Goal: Task Accomplishment & Management: Manage account settings

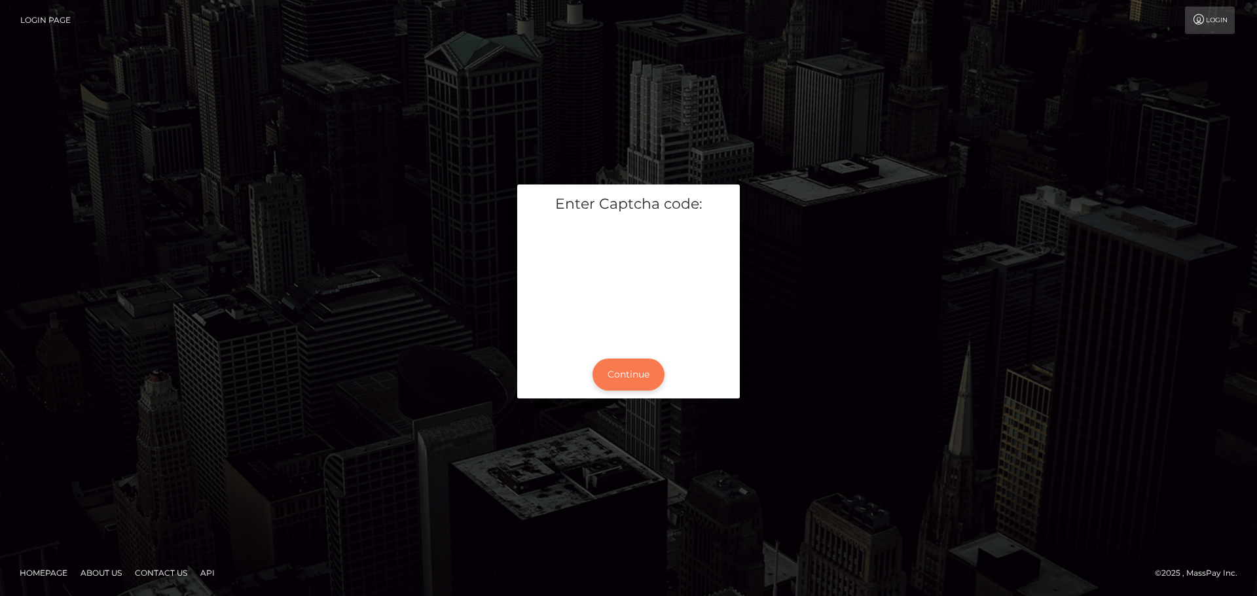
click at [635, 374] on button "Continue" at bounding box center [628, 375] width 72 height 32
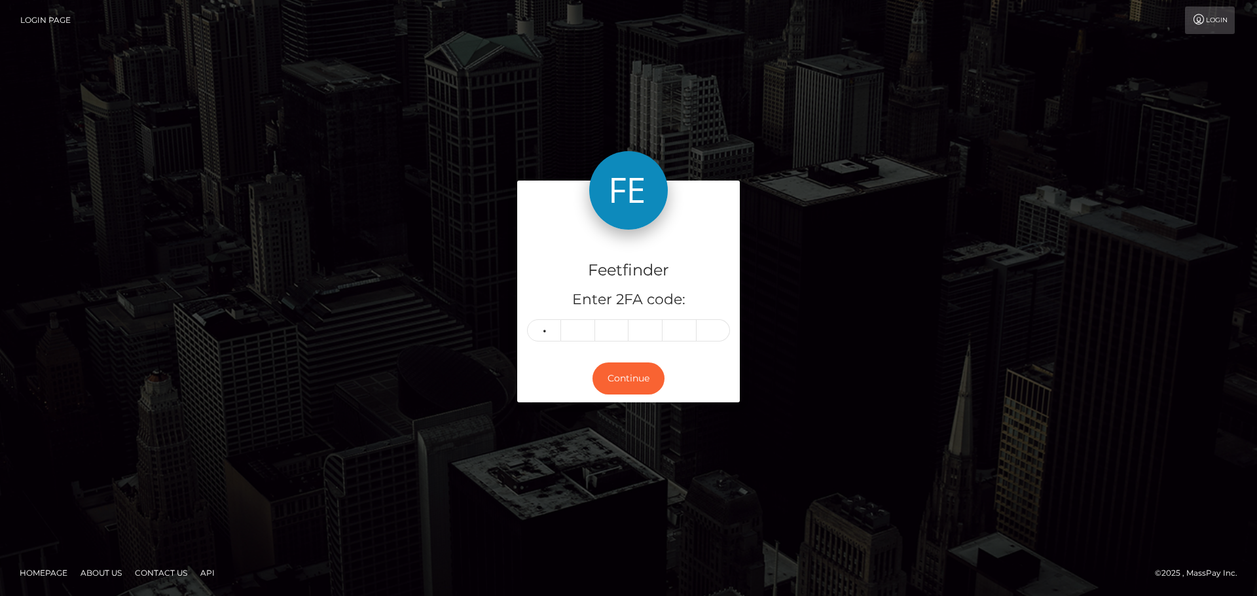
type input "7"
type input "6"
type input "0"
type input "9"
type input "2"
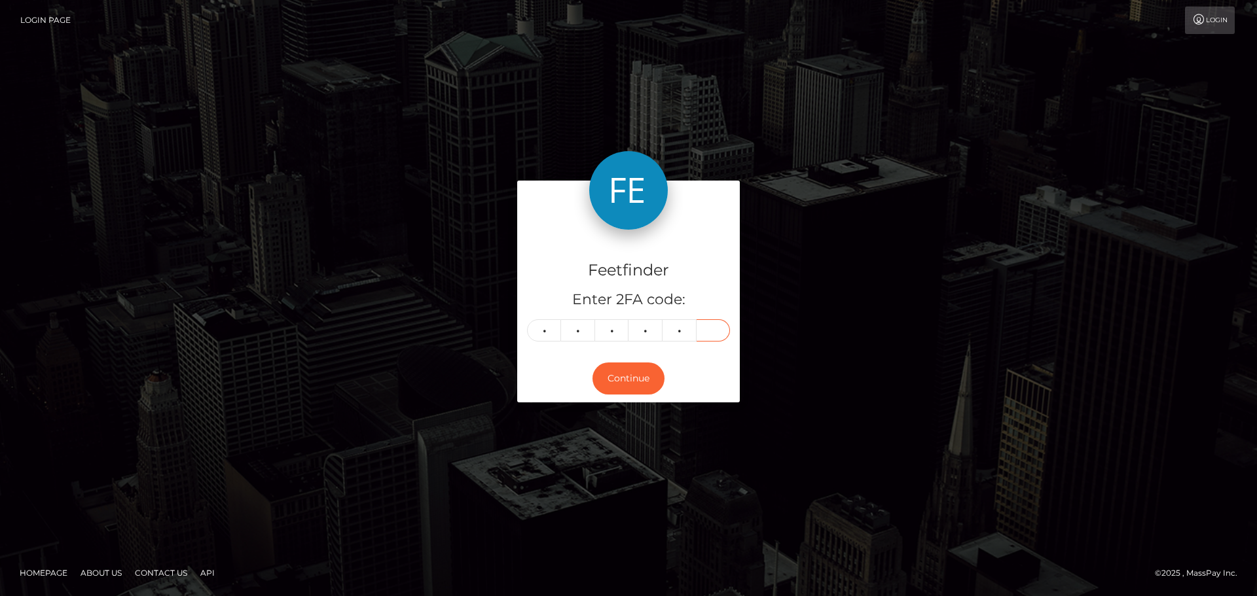
type input "0"
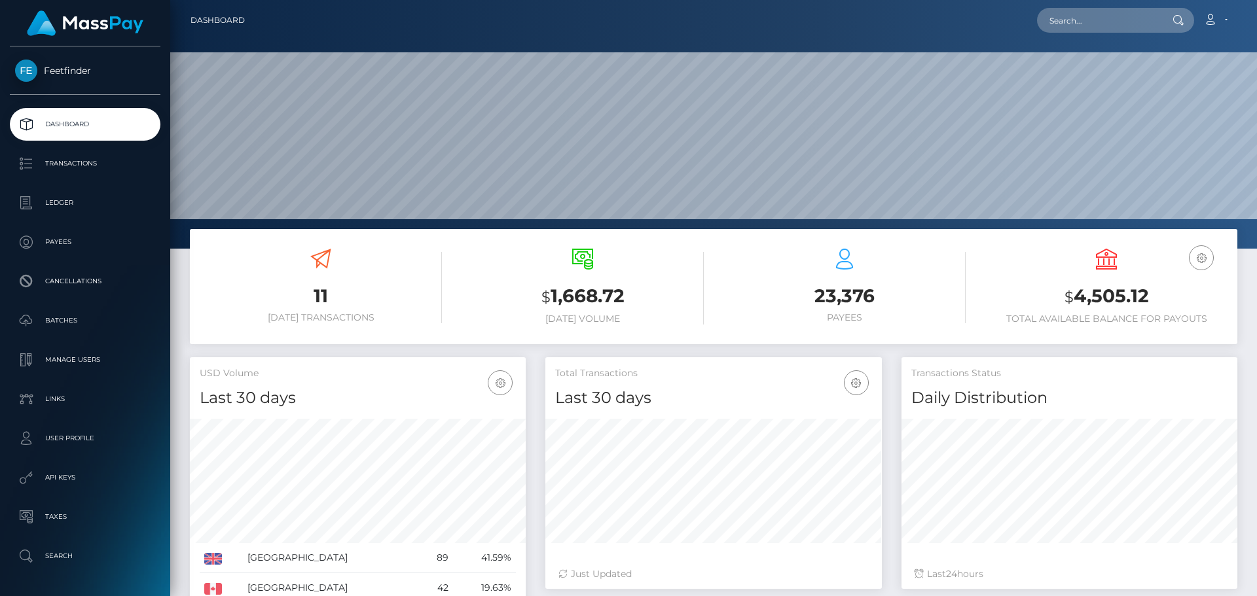
scroll to position [232, 336]
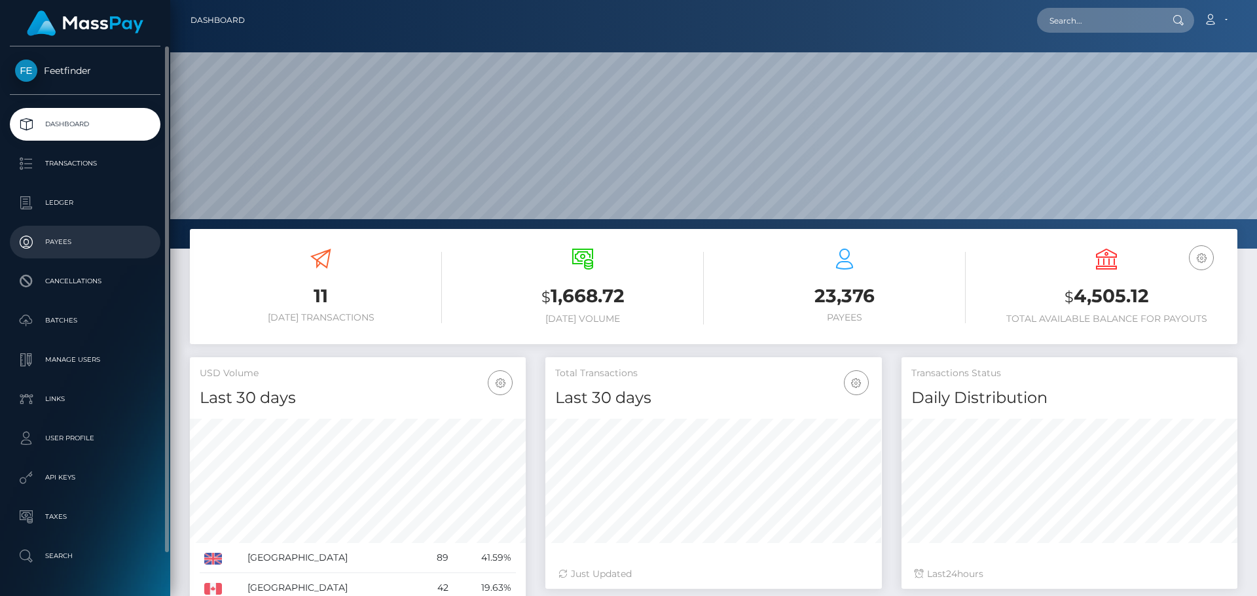
click at [63, 228] on link "Payees" at bounding box center [85, 242] width 151 height 33
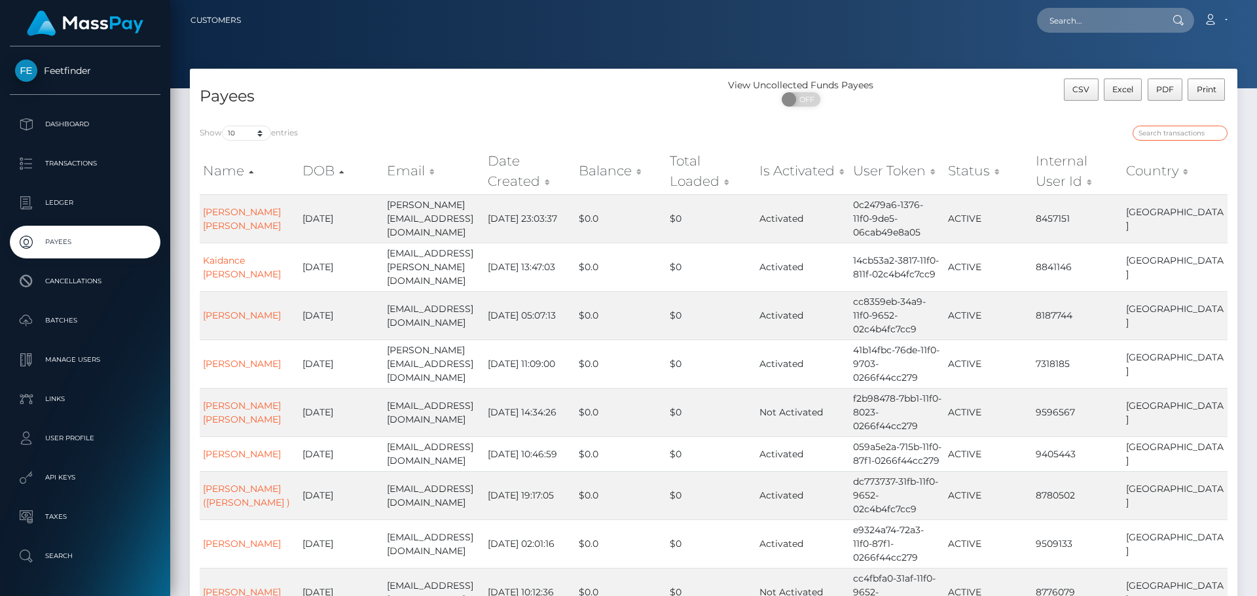
click at [1160, 130] on input "search" at bounding box center [1179, 133] width 95 height 15
paste input "3798ee44-787d-11f0-9703-0266f44cc279"
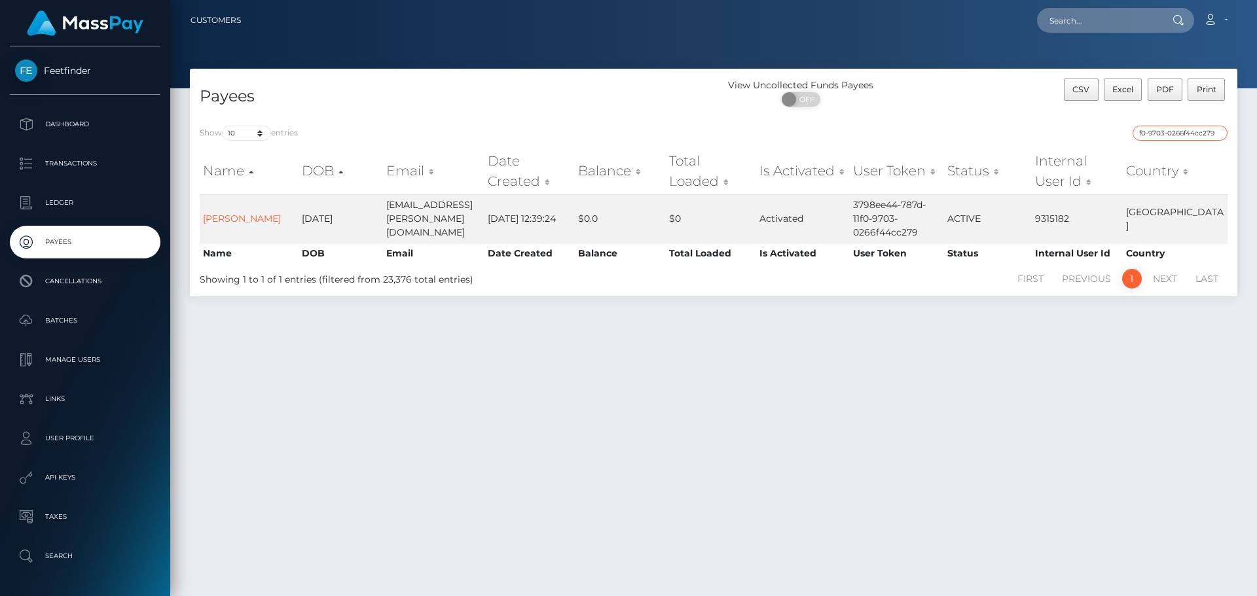
type input "3798ee44-787d-11f0-9703-0266f44cc279"
click at [1218, 132] on input "3798ee44-787d-11f0-9703-0266f44cc279" at bounding box center [1179, 133] width 95 height 15
paste input "7d070eb9-2c52-11f0-9652-02c4b4fc7cc9"
click at [1210, 135] on input "7d070eb9-2c52-11f0-9652-02c4b4fc7cc9" at bounding box center [1179, 133] width 95 height 15
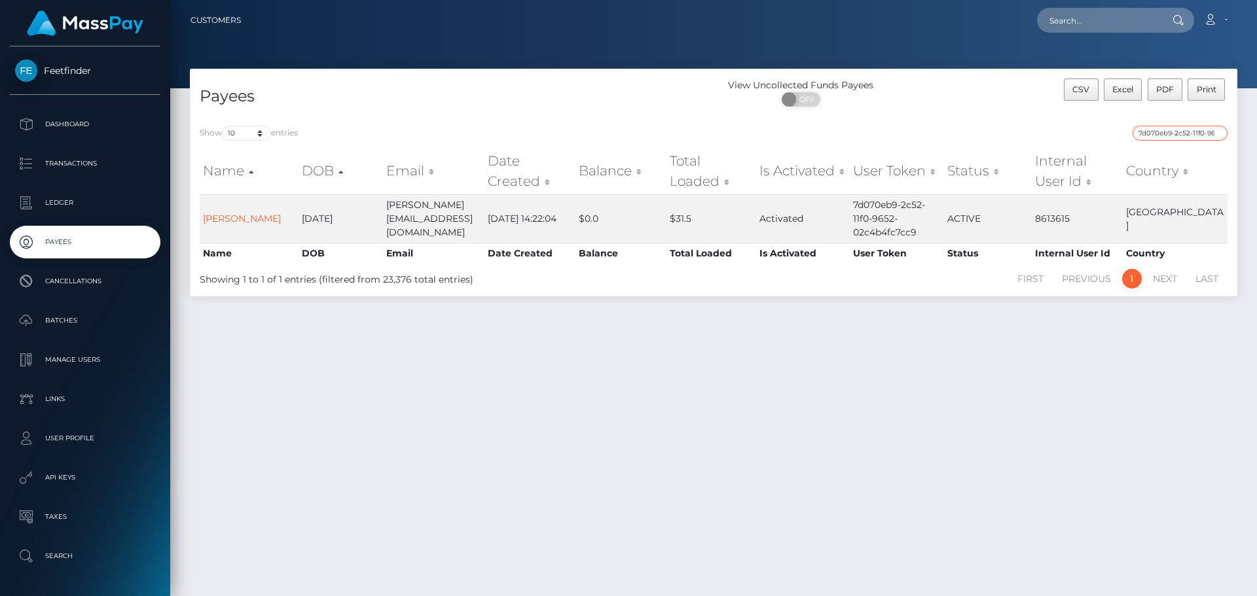
paste input "cd5c2e3e-7a88-11f0-8023-0266f44cc27"
type input "cd5c2e3e-7a88-11f0-8023-0266f44cc279"
click at [1216, 134] on input "cd5c2e3e-7a88-11f0-8023-0266f44cc279" at bounding box center [1179, 133] width 95 height 15
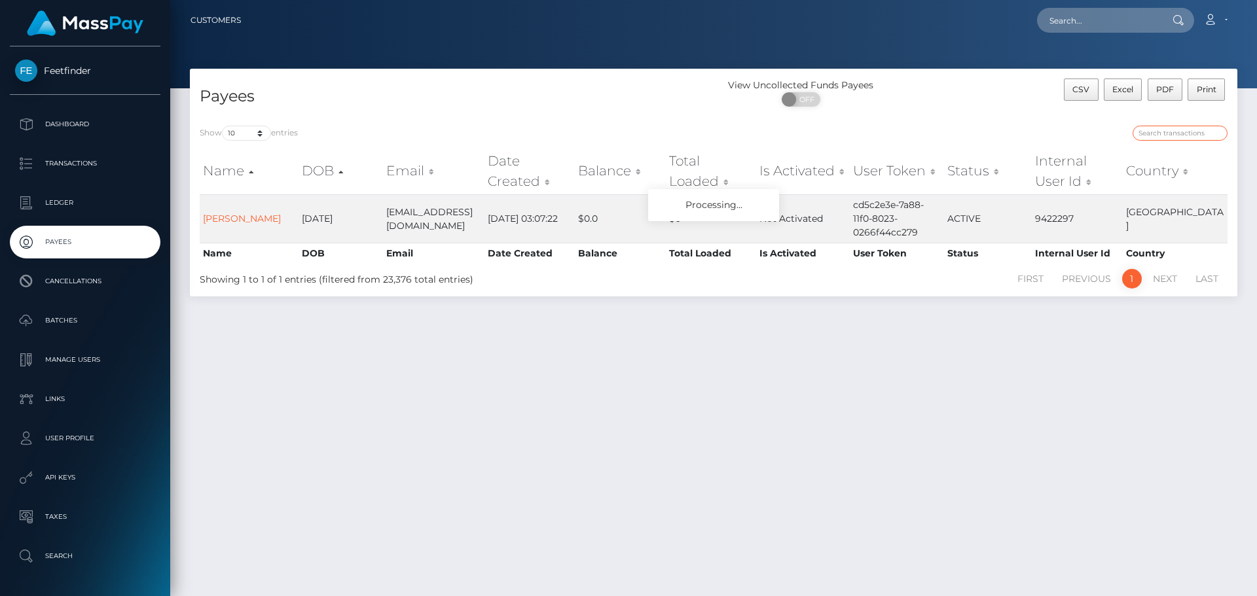
click at [1198, 135] on input "search" at bounding box center [1179, 133] width 95 height 15
paste input "dca11322-7707-11f0-9703-0266f44cc279"
click at [1217, 135] on input "dca11322-7707-11f0-9703-0266f44cc279" at bounding box center [1179, 133] width 95 height 15
paste input "617799ee-3fb6-11f0-bf09-062f66d36555"
click at [1218, 135] on input "617799ee-3fb6-11f0-bf09-062f66d36555" at bounding box center [1179, 133] width 95 height 15
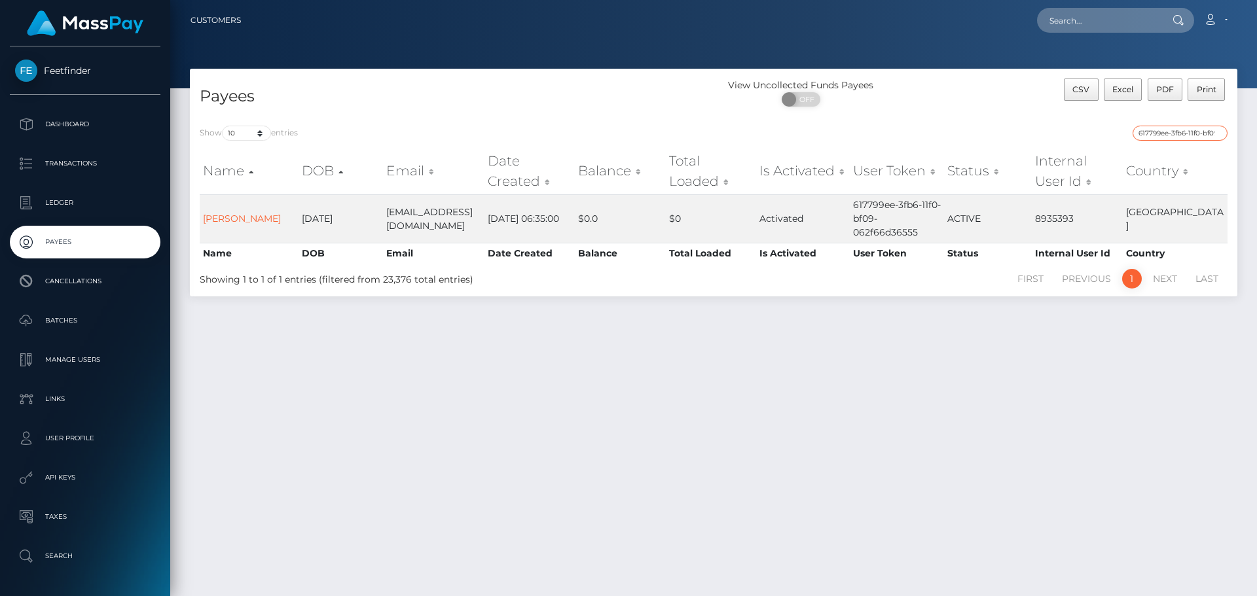
click at [1203, 134] on input "617799ee-3fb6-11f0-bf09-062f66d36555" at bounding box center [1179, 133] width 95 height 15
paste input "a7c6857f-6274-11f0-b1fb-02a8c2768cb9"
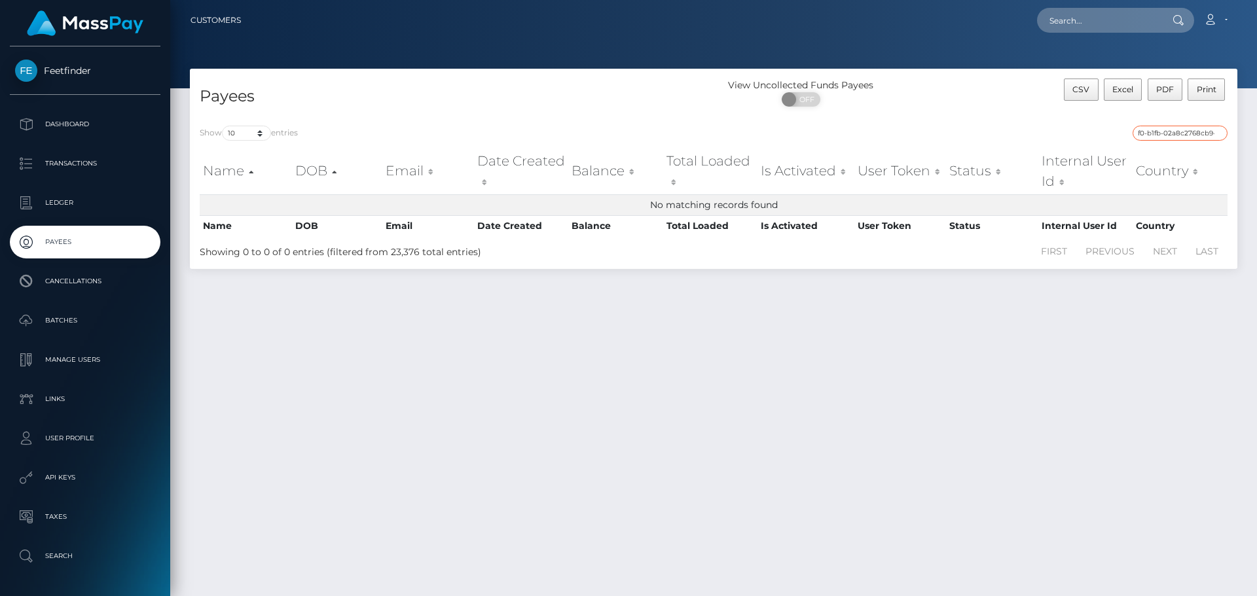
click at [1180, 135] on input "617799ee-3fb6-11f0a7c6857f-6274-11f0-b1fb-02a8c2768cb9-bf09-062f66d36555" at bounding box center [1179, 133] width 95 height 15
paste input "a7c6857f-6274-11f0-b1fb-02a8c2768cb9"
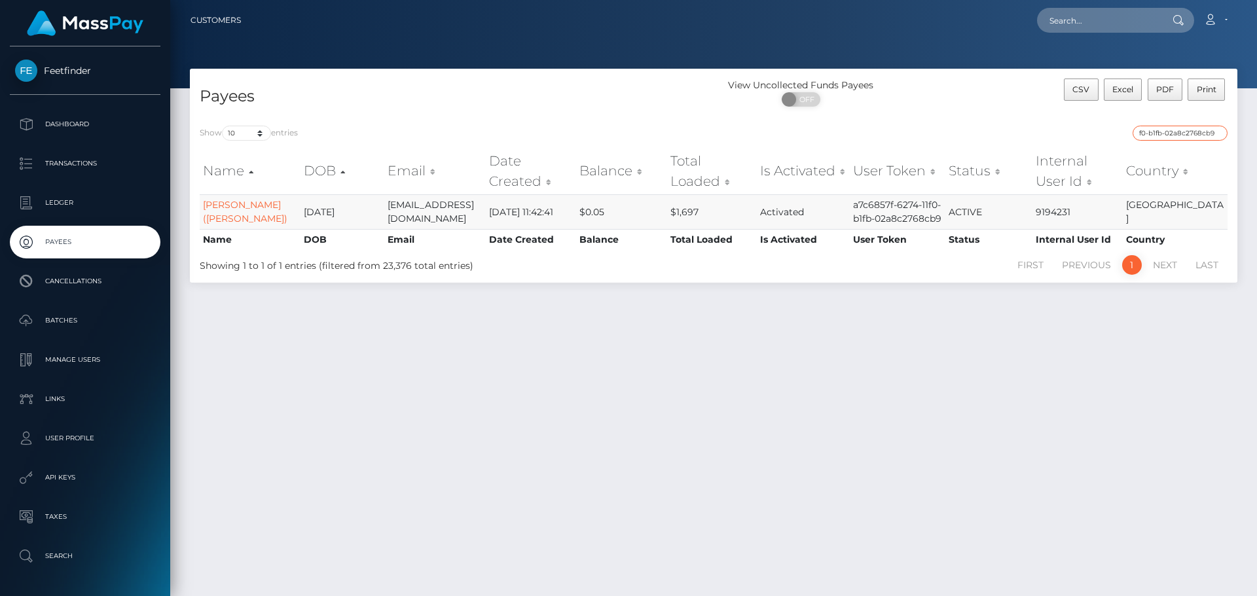
scroll to position [0, 0]
click at [1200, 131] on input "a7c6857f-6274-11f0-b1fb-02a8c2768cb9" at bounding box center [1179, 133] width 95 height 15
paste input "f2b98478-7bb1-11f0-8023-0266f44cc27"
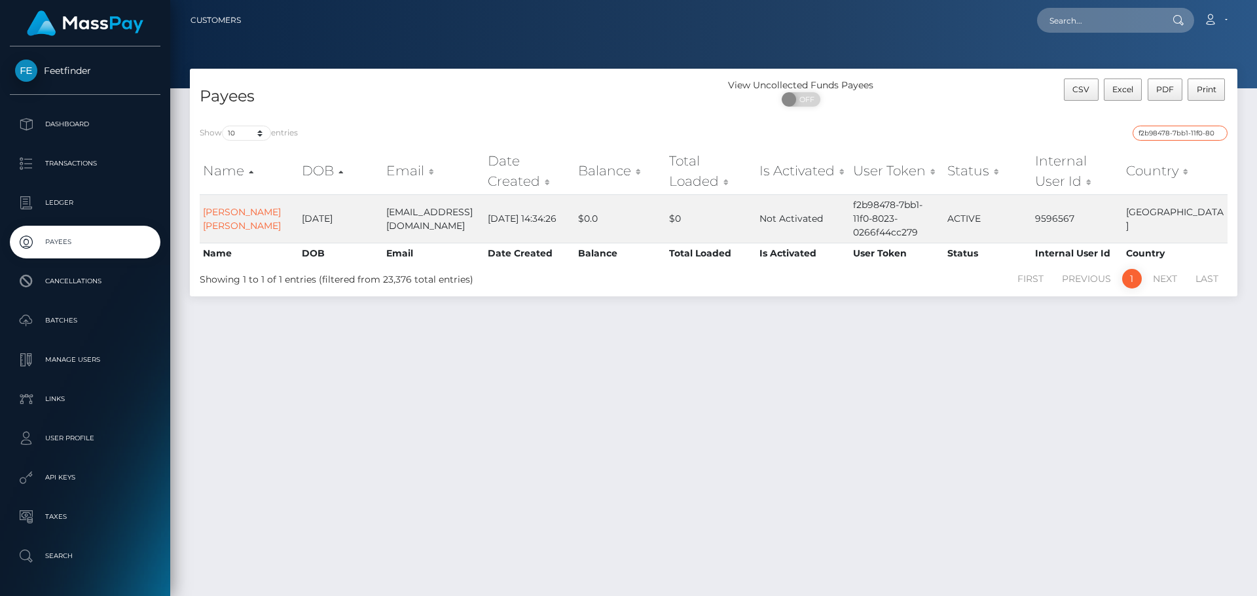
click at [1199, 135] on input "f2b98478-7bb1-11f0-8023-0266f44cc279" at bounding box center [1179, 133] width 95 height 15
paste input "03ac731d-7b92"
click at [1183, 130] on input "03ac731d-7b92-11f0-8023-0266f44cc279" at bounding box center [1179, 133] width 95 height 15
paste input "ace88bba-67a6-11f0-a026-06178c1a380f"
click at [1209, 134] on input "ace88bba-67a6-11f0-a026-06178c1a380f" at bounding box center [1179, 133] width 95 height 15
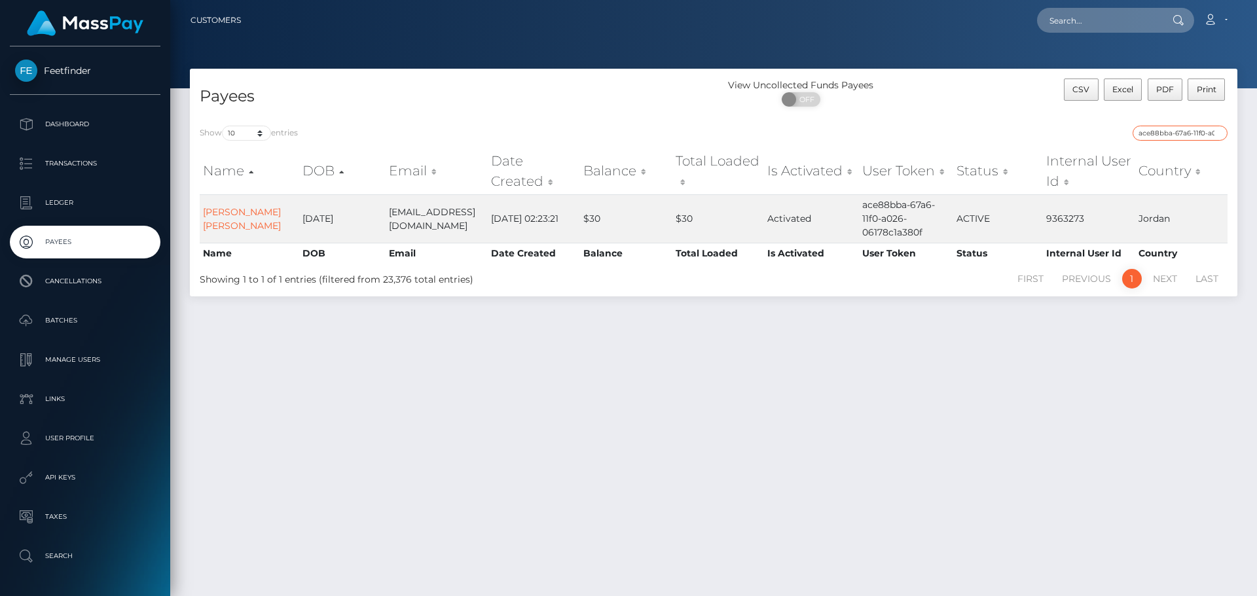
paste input "47ce4b75-7812-11f0-9703-0266f44cc279"
click at [1193, 130] on input "47ce4b75-7812-11f0-9703-0266f44cc279" at bounding box center [1179, 133] width 95 height 15
paste input "f5f79ac-69cc-11f0-87f1"
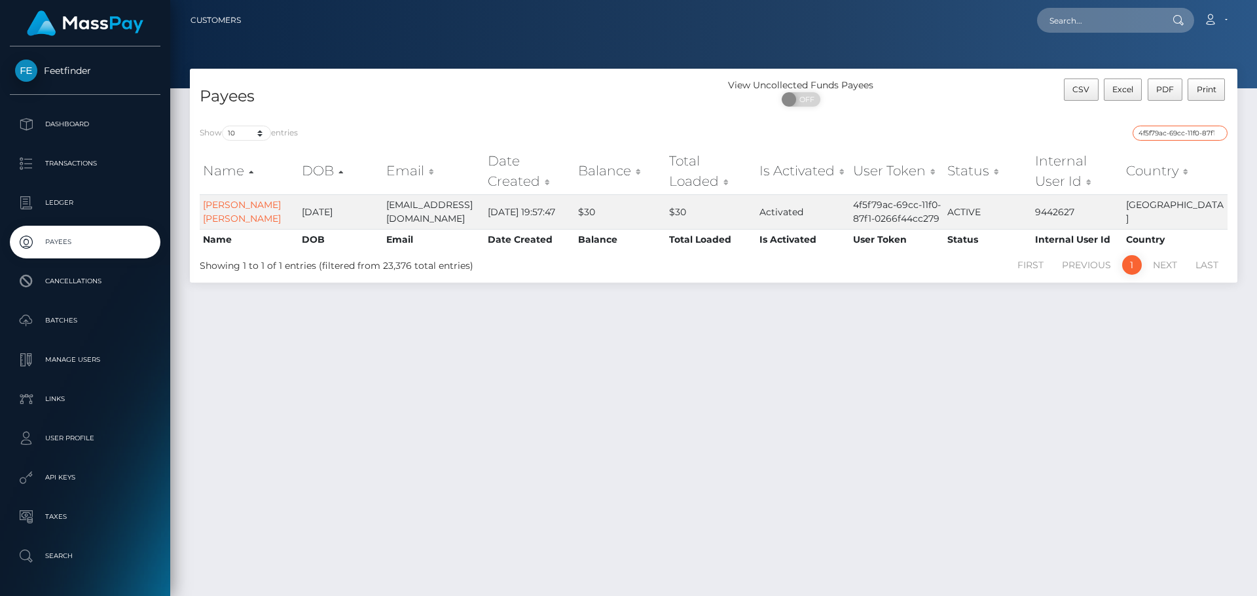
click at [1157, 132] on input "4f5f79ac-69cc-11f0-87f1-0266f44cc279" at bounding box center [1179, 133] width 95 height 15
paste input "00d8cd45-6fea"
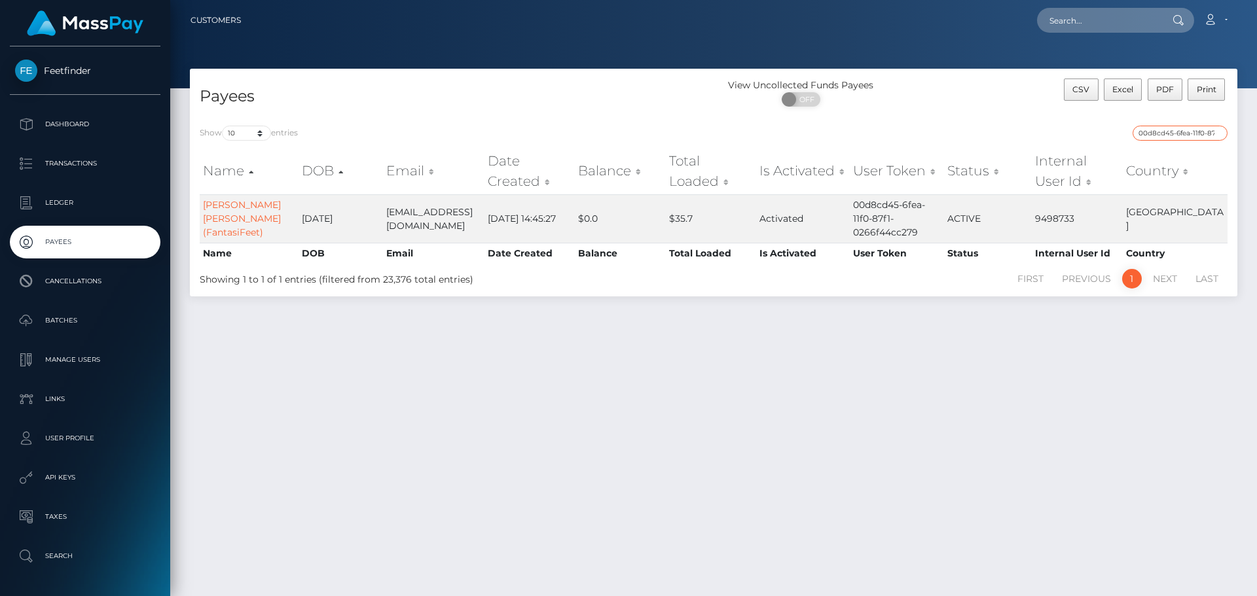
click at [1151, 131] on input "00d8cd45-6fea-11f0-87f1-0266f44cc279" at bounding box center [1179, 133] width 95 height 15
paste input "331dccaa-371d-11f0-811f-02c4b4fc7cc"
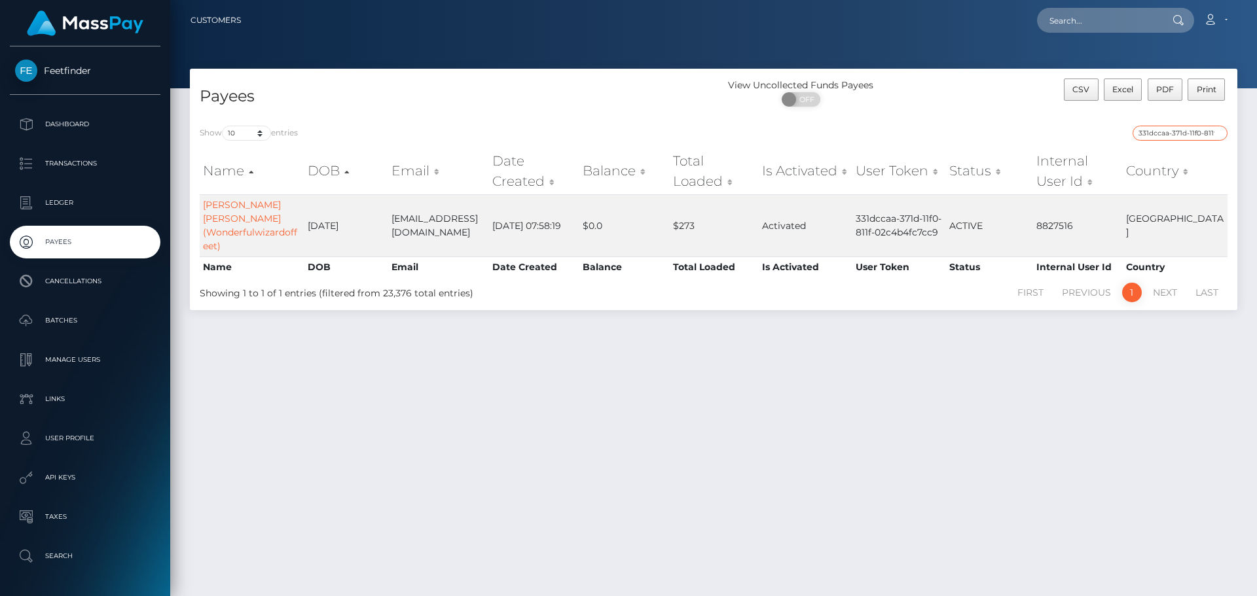
click at [1193, 132] on input "331dccaa-371d-11f0-811f-02c4b4fc7cc9" at bounding box center [1179, 133] width 95 height 15
paste input "73a38bff-4bb6-11f0-bf09-062f66d36555"
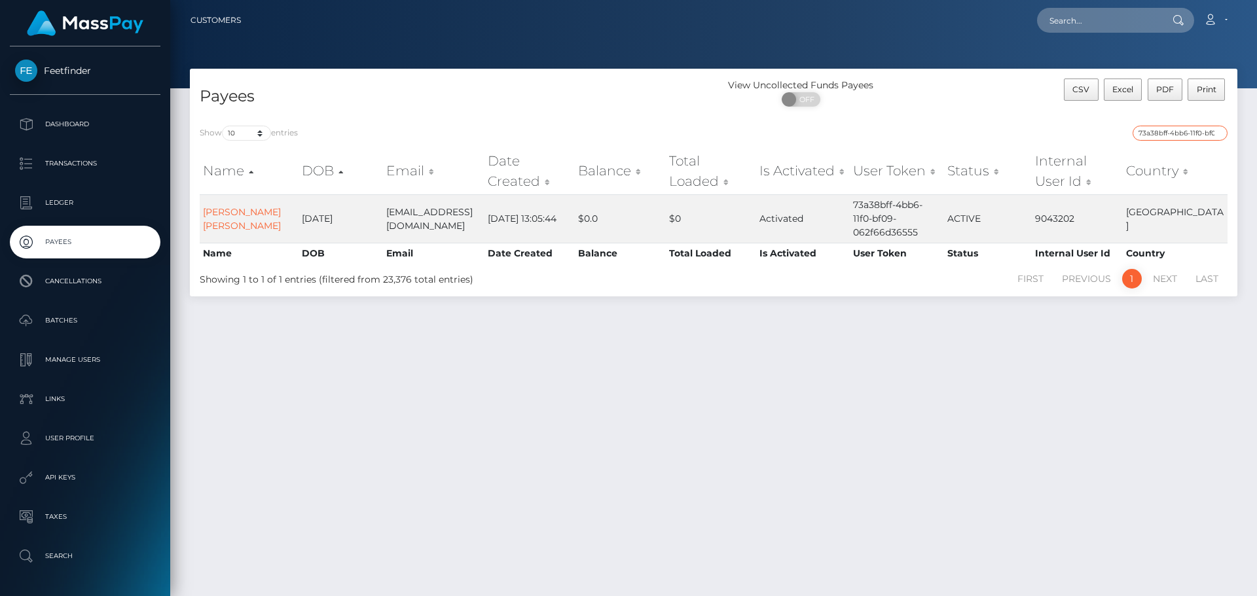
click at [1183, 132] on input "73a38bff-4bb6-11f0-bf09-062f66d36555" at bounding box center [1179, 133] width 95 height 15
paste input "3356d36b-7c1e-11f0-8023-0266f44cc279"
click at [1161, 124] on div "Show 10 25 50 100 250 entries 3356d36b-7c1e-11f0-8023-0266f44cc279 Name DOB Ema…" at bounding box center [713, 206] width 1047 height 181
click at [1167, 134] on input "3356d36b-7c1e-11f0-8023-0266f44cc279" at bounding box center [1179, 133] width 95 height 15
paste input "9146dce2-707b-11f0-87f1"
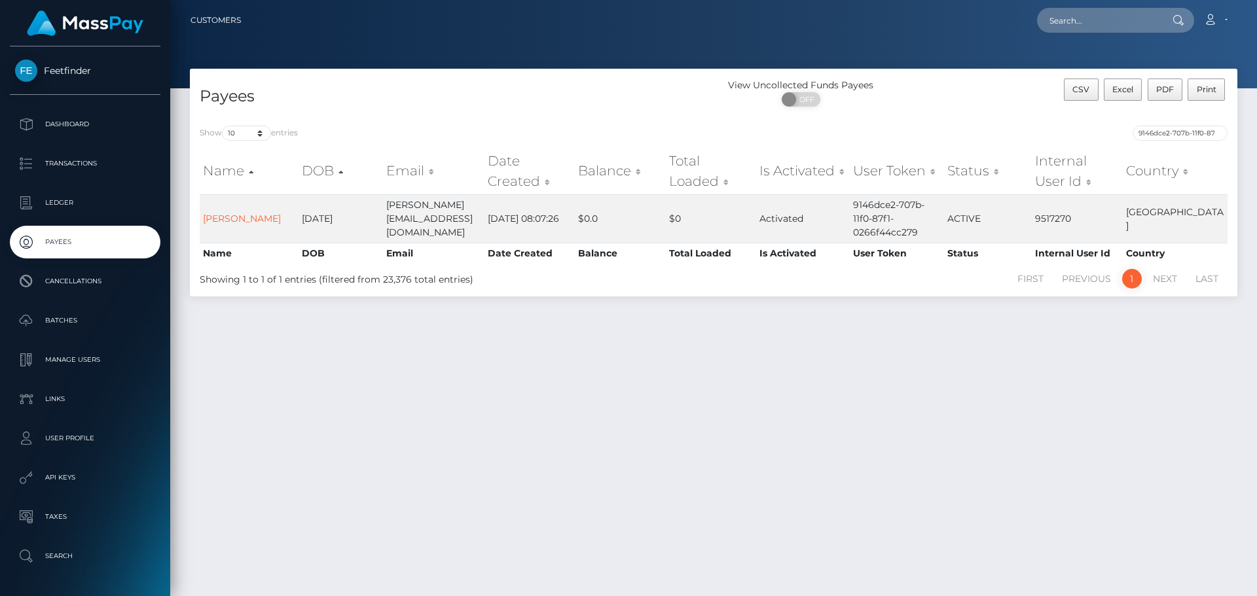
click at [873, 406] on div "Payees View Uncollected Funds Payees ON OFF CSV Excel PDF Print Show 10 25 50 1…" at bounding box center [713, 327] width 1087 height 516
click at [1163, 131] on input "9146dce2-707b-11f0-87f1-0266f44cc279" at bounding box center [1179, 133] width 95 height 15
paste input "1c2f2168-6ef5"
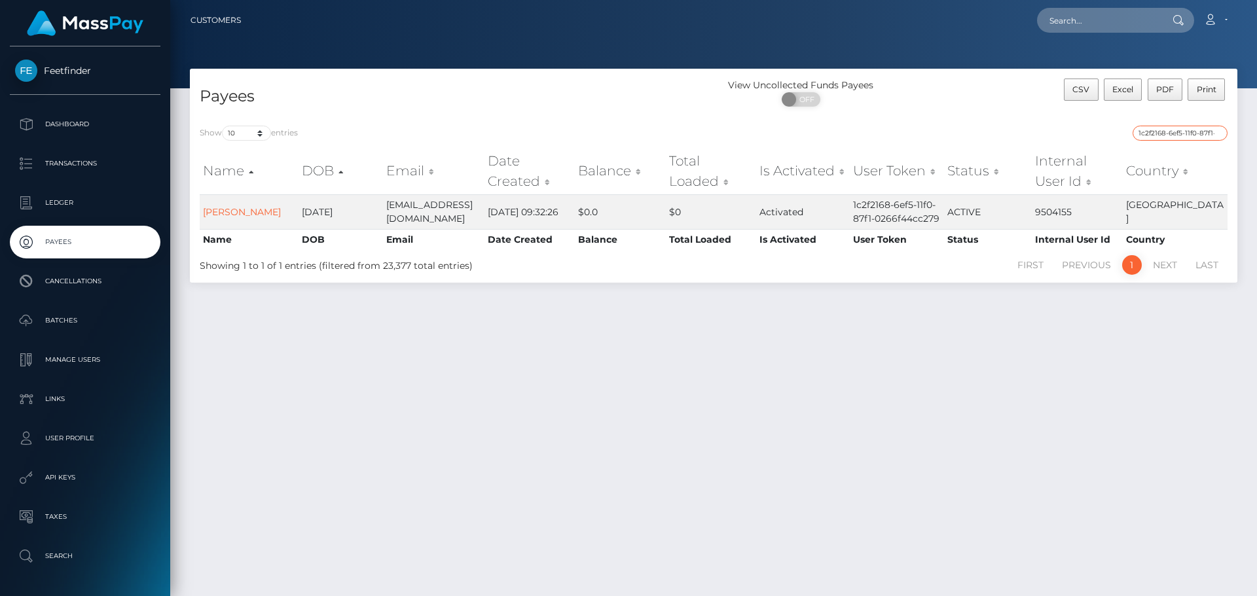
click at [1182, 132] on input "1c2f2168-6ef5-11f0-87f1-0266f44cc279" at bounding box center [1179, 133] width 95 height 15
paste input "48b9ec9a-4ddf-11f0-bf09-062f66d36555"
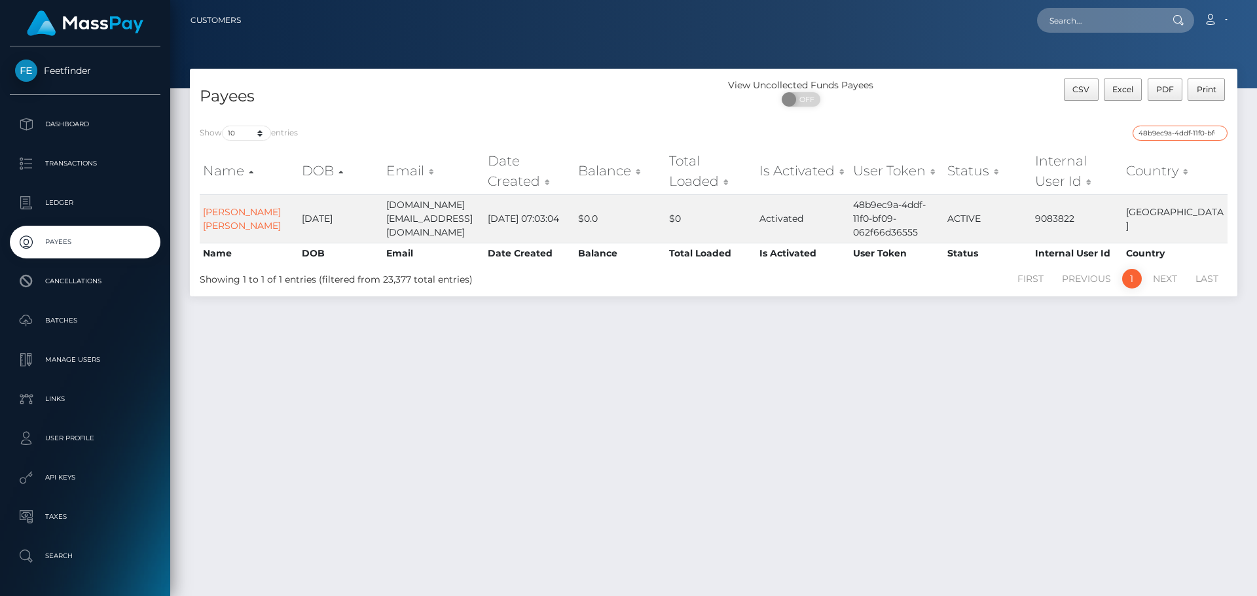
click at [1162, 135] on input "48b9ec9a-4ddf-11f0-bf09-062f66d36555" at bounding box center [1179, 133] width 95 height 15
paste input "f310c6bd-575d-11f0-b1fb-02a8c2768cb9"
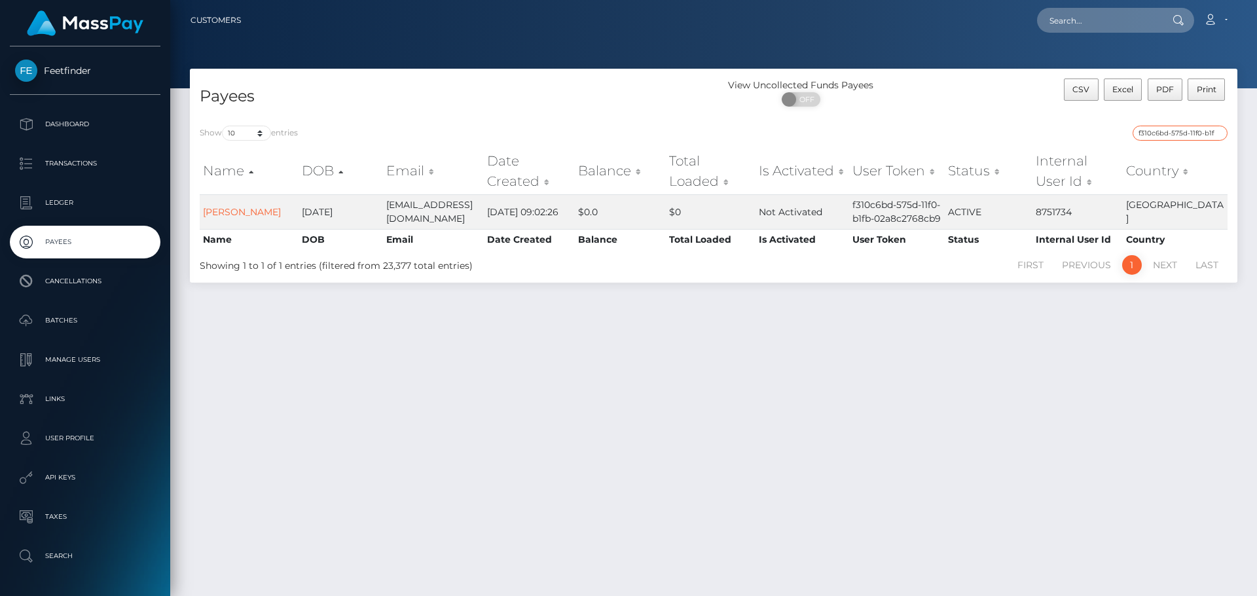
click at [1188, 135] on input "f310c6bd-575d-11f0-b1fb-02a8c2768cb9" at bounding box center [1179, 133] width 95 height 15
paste input "e679729-7387-11f0-87f1-0266f44cc27"
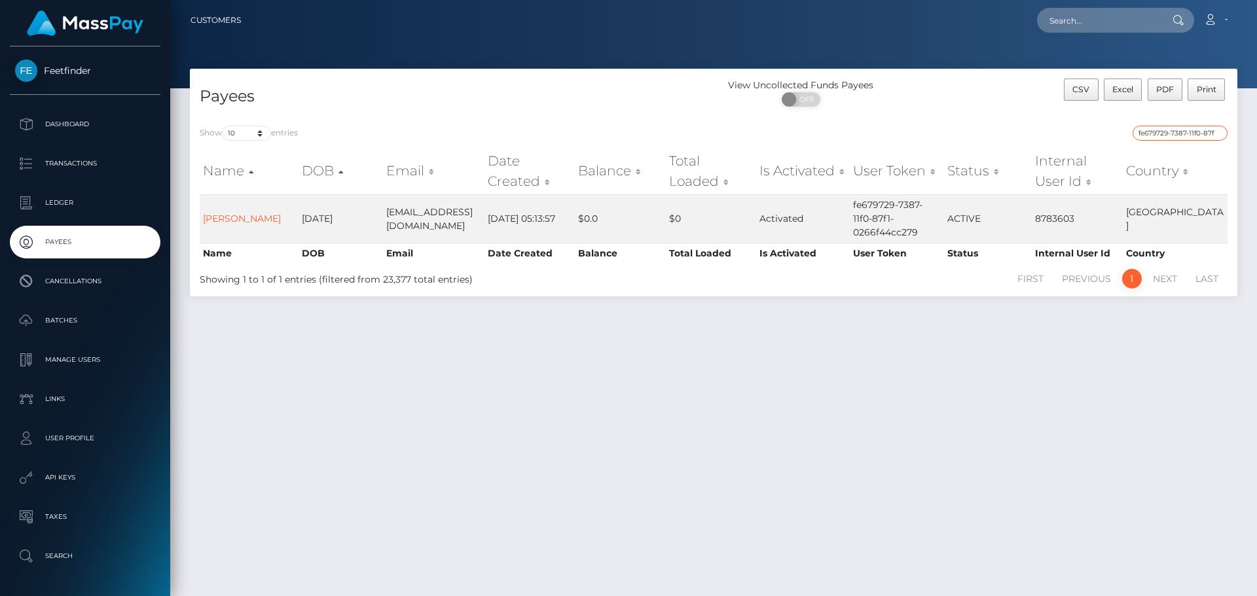
click at [1165, 131] on input "fe679729-7387-11f0-87f1-0266f44cc279" at bounding box center [1179, 133] width 95 height 15
paste input "6c11f8cd-7524-11f0-9703"
click at [1171, 128] on input "6c11f8cd-7524-11f0-9703-0266f44cc279" at bounding box center [1179, 133] width 95 height 15
paste input "d4ec6436-777e"
click at [1210, 132] on input "d4ec6436-777e-11f0-9703-0266f44cc279" at bounding box center [1179, 133] width 95 height 15
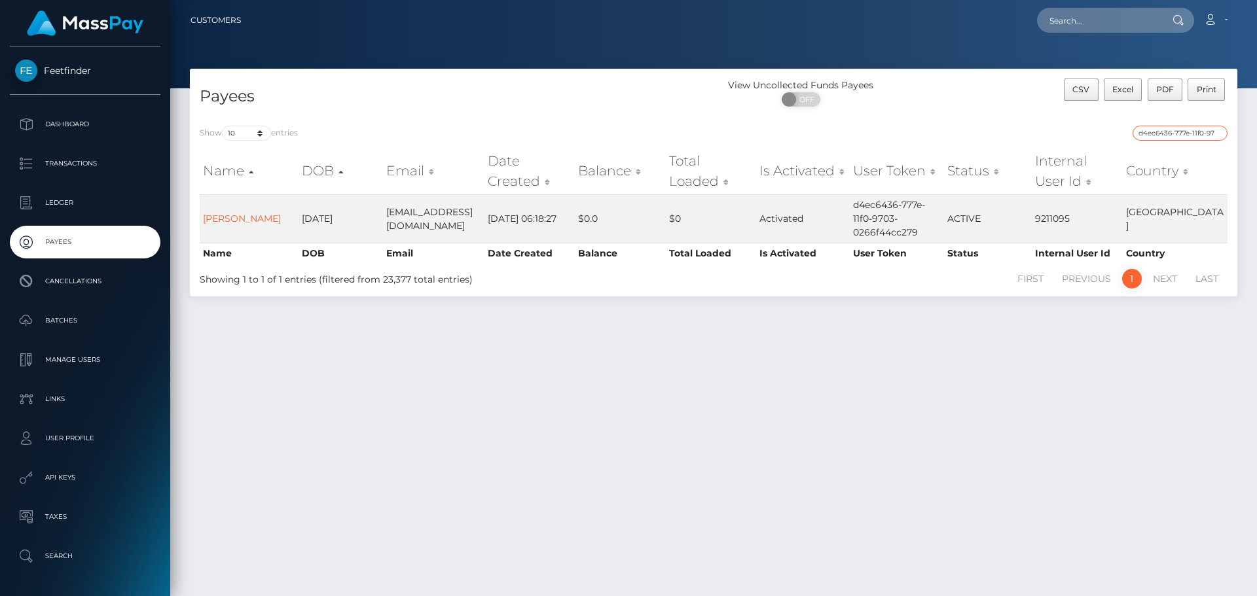
paste input "15af097f-15f0-11f0-9de5-06cab49e8a05"
click at [1177, 134] on input "15af097f-15f0-11f0-9de5-06cab49e8a05" at bounding box center [1179, 133] width 95 height 15
paste input "e8c5af5-75fe-11f0-9703-0266f44cc279"
click at [1183, 128] on input "1e8c5af5-75fe-11f0-9703-0266f44cc279" at bounding box center [1179, 133] width 95 height 15
paste input "be611a19-78af"
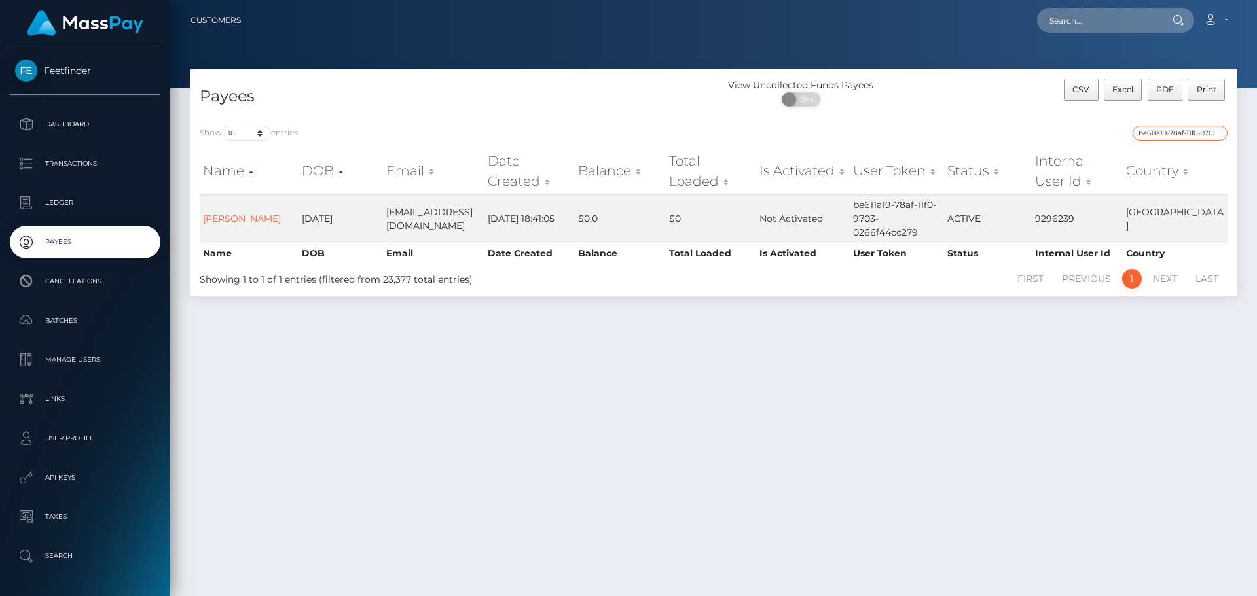
click at [1176, 134] on input "be611a19-78af-11f0-9703-0266f44cc279" at bounding box center [1179, 133] width 95 height 15
paste input "0390ad7b-76dd"
click at [1166, 132] on input "0390ad7b-76dd-11f0-9703-0266f44cc279" at bounding box center [1179, 133] width 95 height 15
paste input "c5f1dadf-7b44-11f0-802"
click at [1172, 130] on input "c5f1dadf-7b44-11f0-8023-0266f44cc279" at bounding box center [1179, 133] width 95 height 15
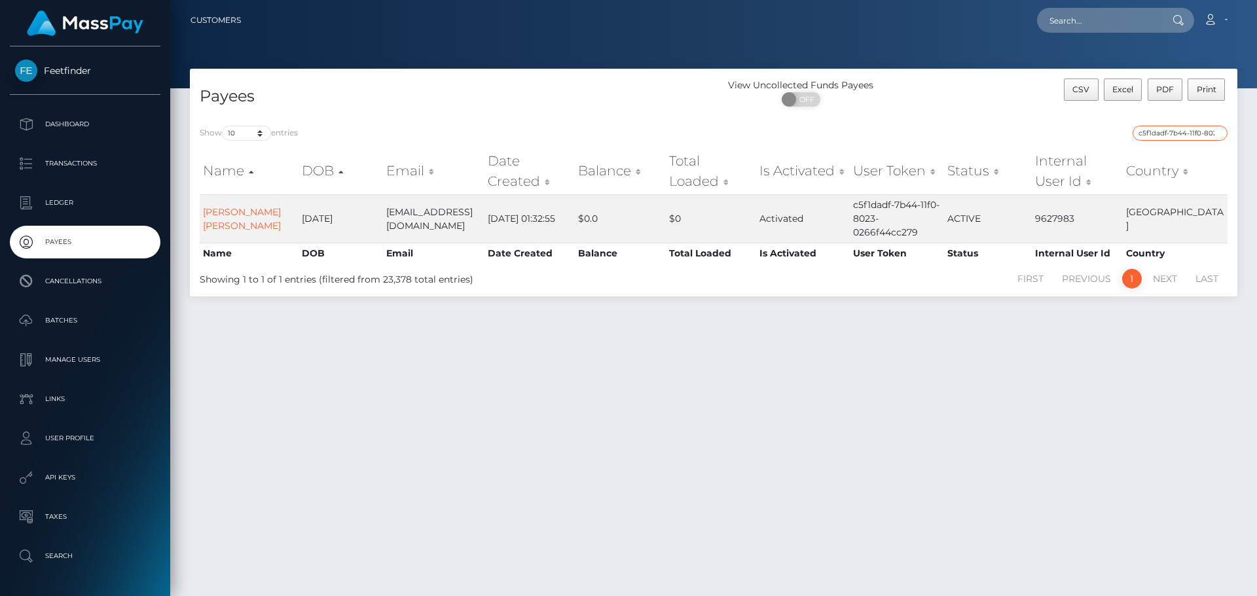
paste input "147494b7-6e08-11f0-87f1"
type input "147494b7-6e08-11f0-87f1-0266f44cc279"
click at [1216, 132] on input "147494b7-6e08-11f0-87f1-0266f44cc279" at bounding box center [1179, 133] width 95 height 15
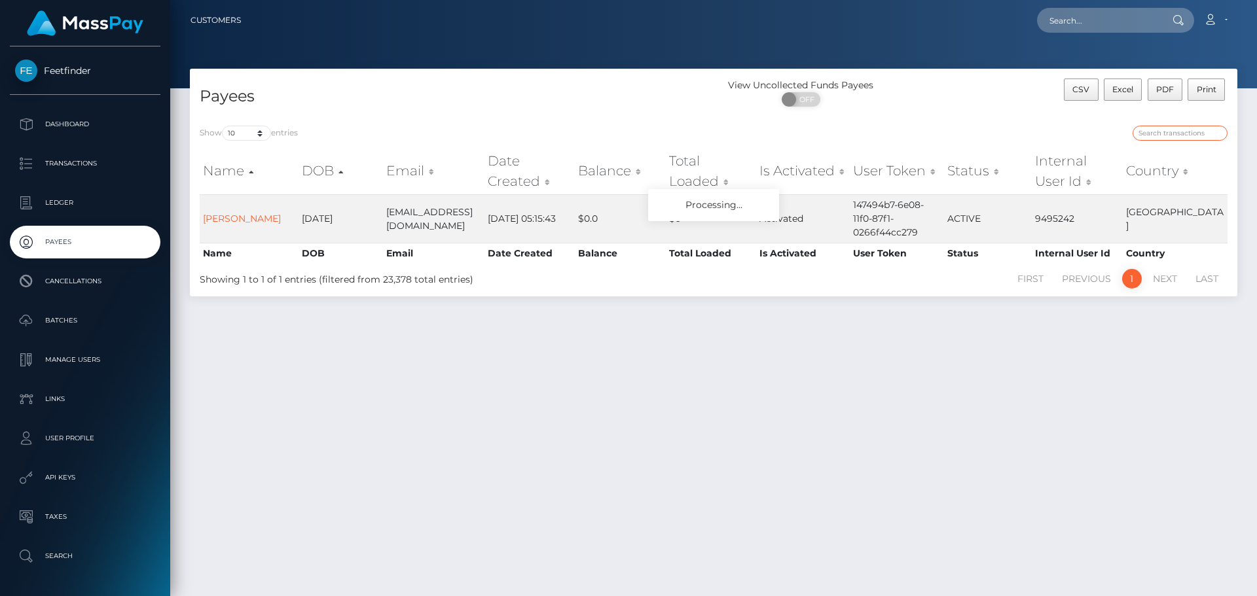
click at [1180, 137] on input "search" at bounding box center [1179, 133] width 95 height 15
paste input "1fe6f4ea-74b6-11f0-9703-0266f44cc279"
click at [1191, 132] on input "1fe6f4ea-74b6-11f0-9703-0266f44cc279" at bounding box center [1179, 133] width 95 height 15
paste input "9a1652c5-79da"
click at [1172, 132] on input "9a1652c5-79da-11f0-9703-0266f44cc279" at bounding box center [1179, 133] width 95 height 15
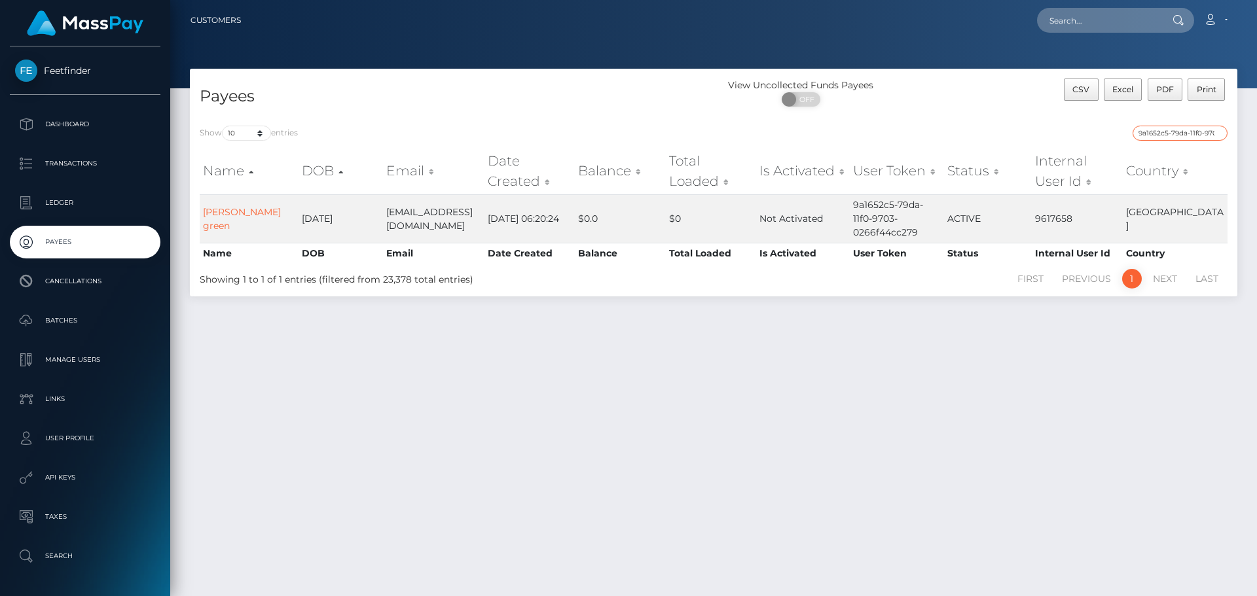
click at [1168, 135] on input "9a1652c5-79da-11f0-9703-0266f44cc279" at bounding box center [1179, 133] width 95 height 15
paste input "09c2b1d7-74f1"
click at [1195, 134] on input "09c2b1d7-74f1-11f0-9703-0266f44cc279" at bounding box center [1179, 133] width 95 height 15
paste input "16a6eccd-7b33-11f0-802"
click at [1184, 126] on input "16a6eccd-7b33-11f0-8023-0266f44cc279" at bounding box center [1179, 133] width 95 height 15
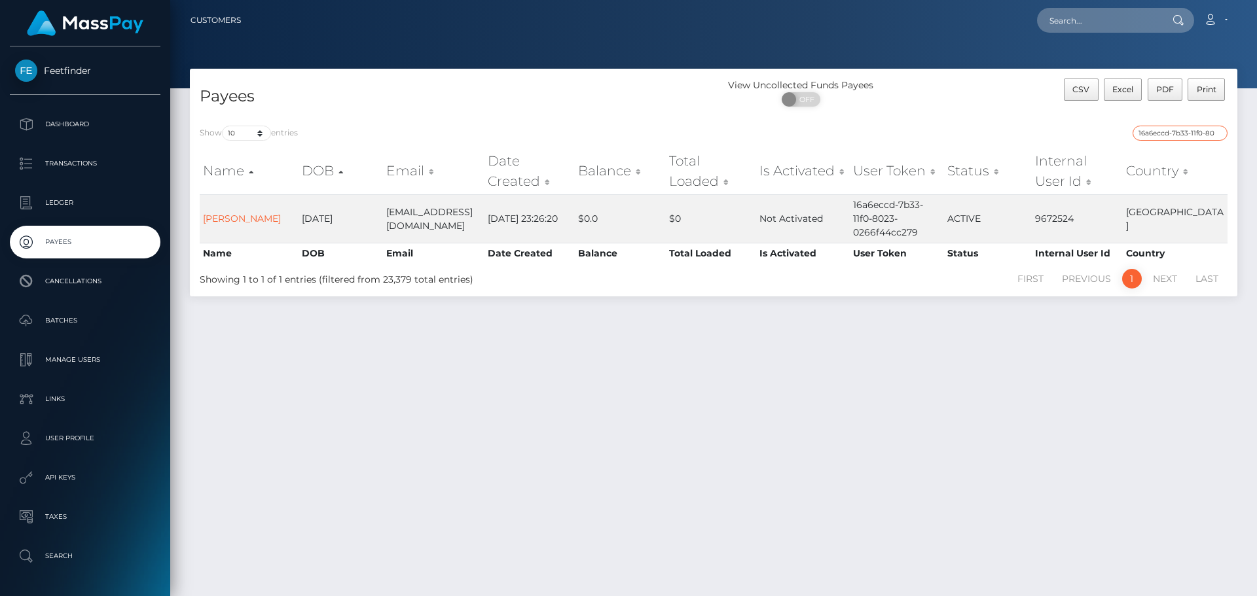
paste input "61214bb4-6db0-11f0-87f1"
click at [1171, 138] on input "61214bb4-6db0-11f0-87f1-0266f44cc279" at bounding box center [1179, 133] width 95 height 15
paste input "11de8527-7b41-11f0-8023"
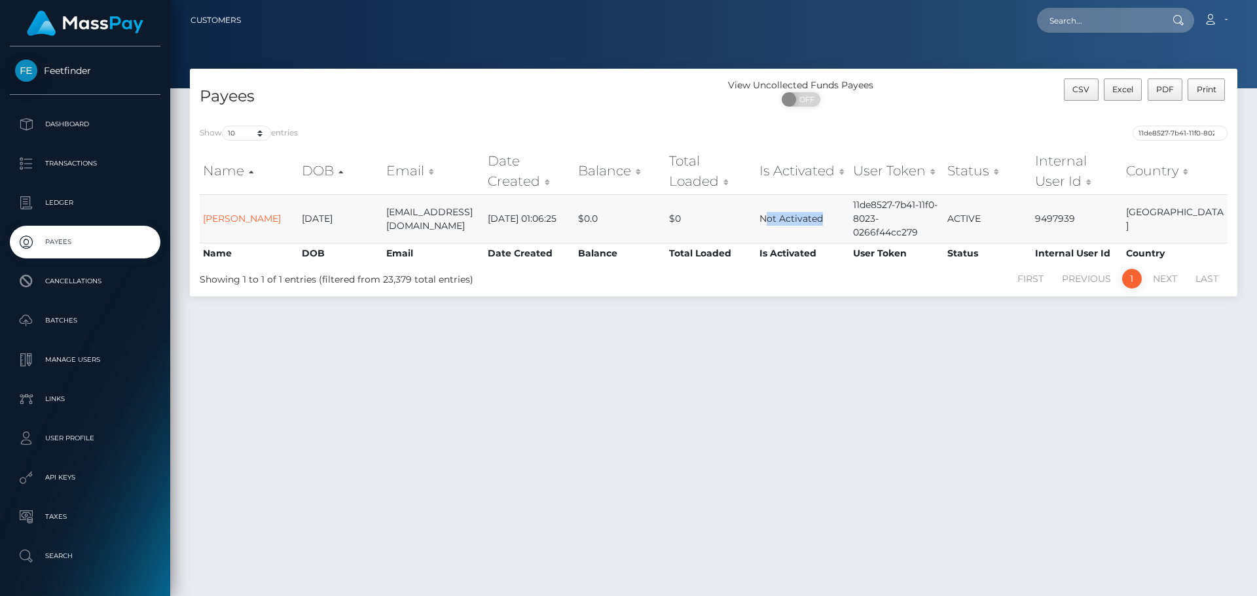
drag, startPoint x: 769, startPoint y: 223, endPoint x: 842, endPoint y: 225, distance: 72.7
click at [842, 225] on td "Not Activated" at bounding box center [803, 218] width 94 height 48
click at [777, 231] on td "Not Activated" at bounding box center [803, 218] width 94 height 48
click at [1183, 133] on input "11de8527-7b41-11f0-8023-0266f44cc279" at bounding box center [1179, 133] width 95 height 15
paste input "29177cbd-7d26"
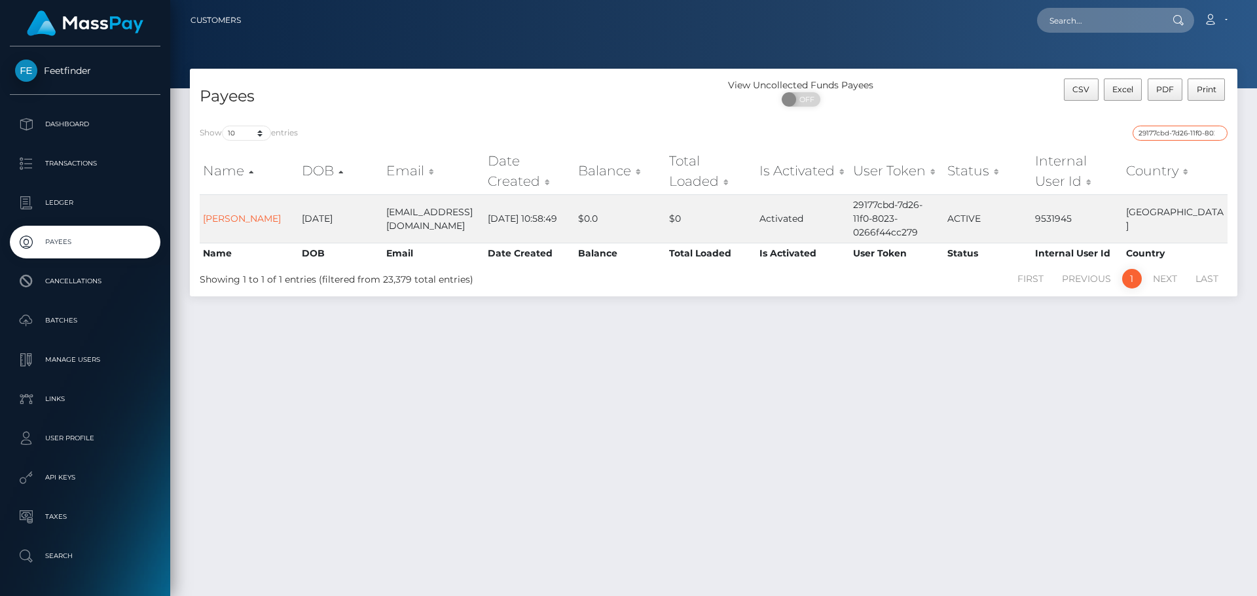
click at [1163, 135] on input "29177cbd-7d26-11f0-8023-0266f44cc279" at bounding box center [1179, 133] width 95 height 15
paste input "f3587ba4-7168-11f0-87f1"
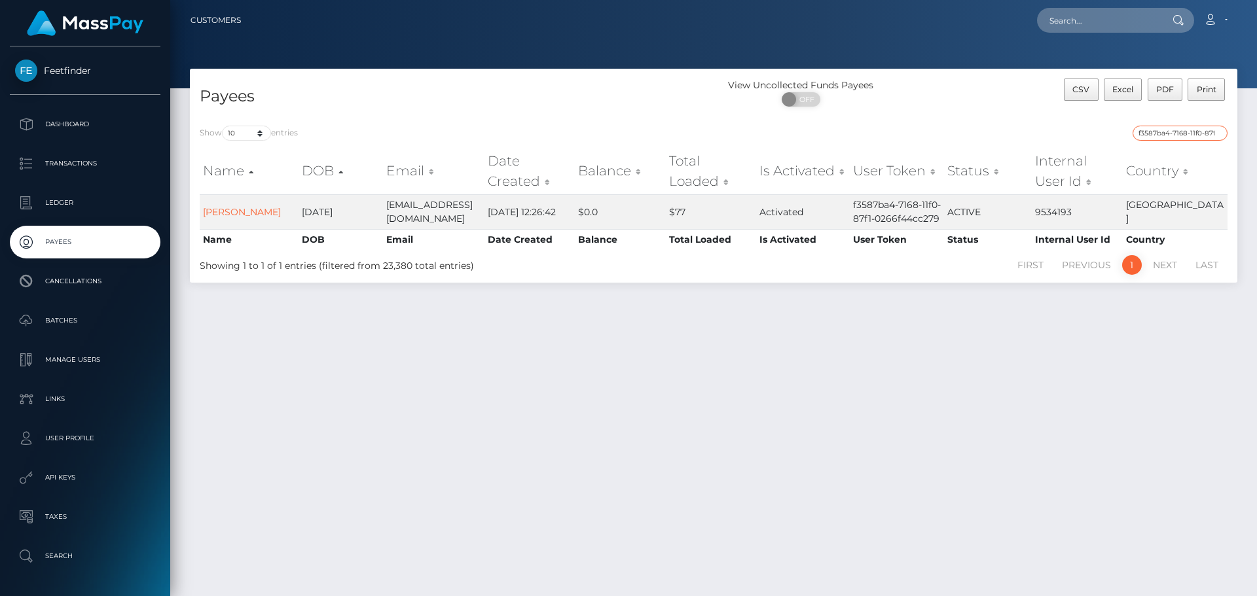
click at [1180, 126] on input "f3587ba4-7168-11f0-87f1-0266f44cc279" at bounding box center [1179, 133] width 95 height 15
paste input "590853c0-72ce"
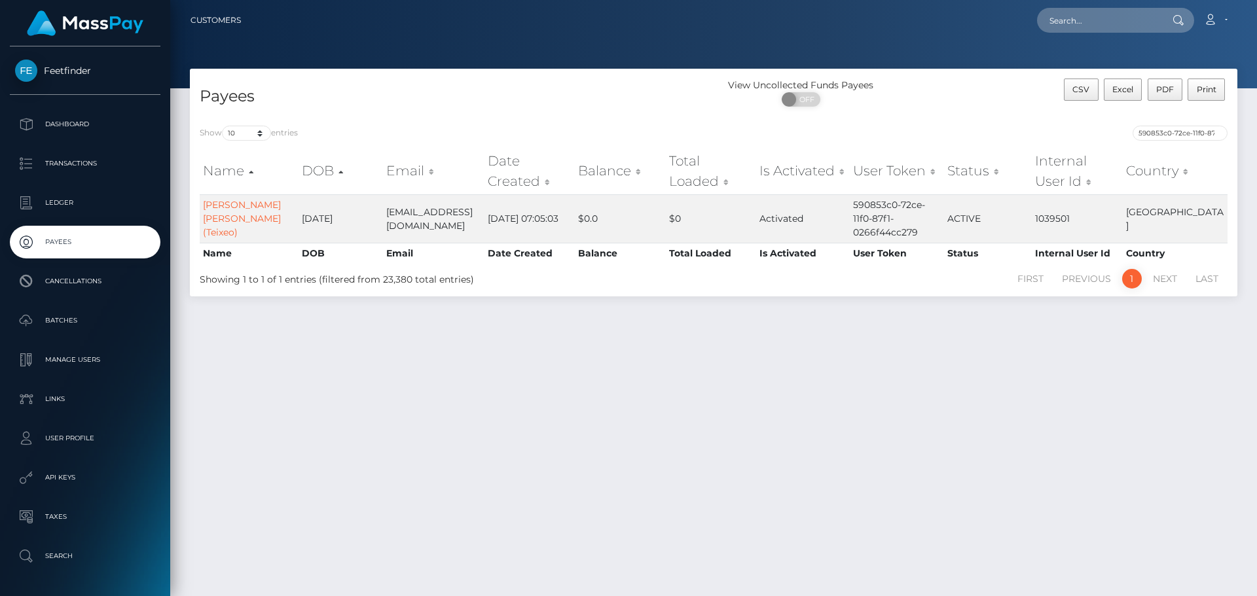
click at [1161, 122] on div "Show 10 25 50 100 250 entries 590853c0-72ce-11f0-87f1-0266f44cc279 Name DOB Ema…" at bounding box center [713, 206] width 1047 height 181
click at [1162, 134] on input "590853c0-72ce-11f0-87f1-0266f44cc279" at bounding box center [1179, 133] width 95 height 15
paste input "9d65c21d-7d3a-11f0-8023"
click at [1157, 130] on input "9d65c21d-7d3a-11f0-8023-0266f44cc279" at bounding box center [1179, 133] width 95 height 15
click at [1167, 135] on input "9d65c21d-7d3a-11f0-8023-0266f44cc279" at bounding box center [1179, 133] width 95 height 15
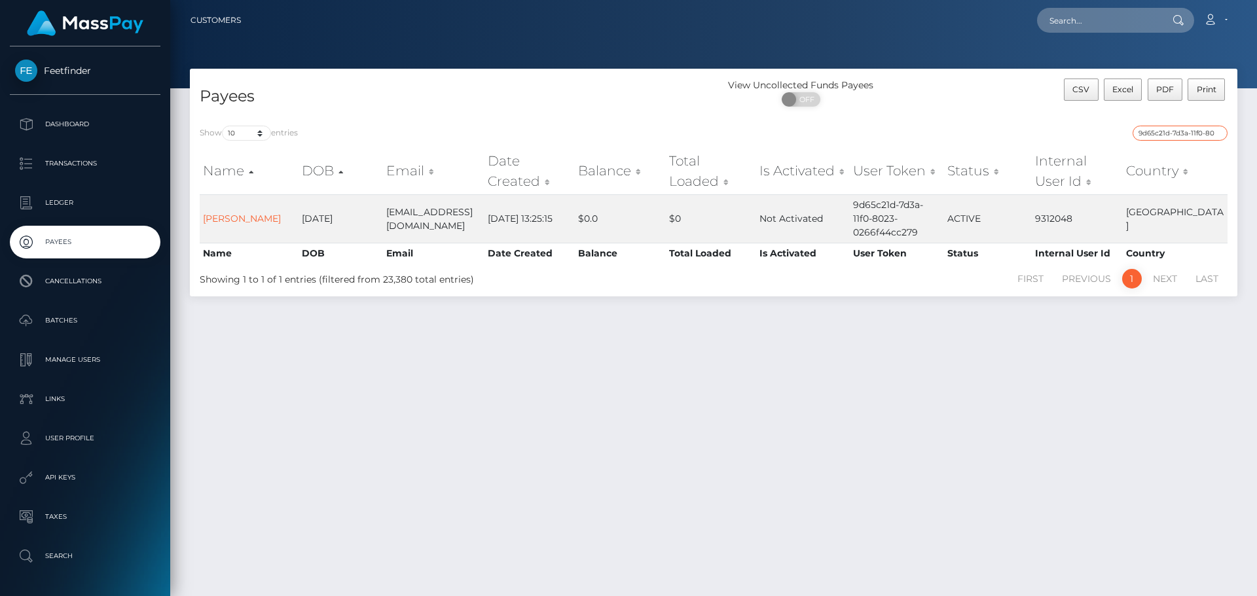
paste input "ece0f53d-7c66"
click at [1179, 130] on input "ece0f53d-7c66-11f0-8023-0266f44cc279" at bounding box center [1179, 133] width 95 height 15
paste input "cb7d31-5fec-11f0-b1fb-02a8c2768cb"
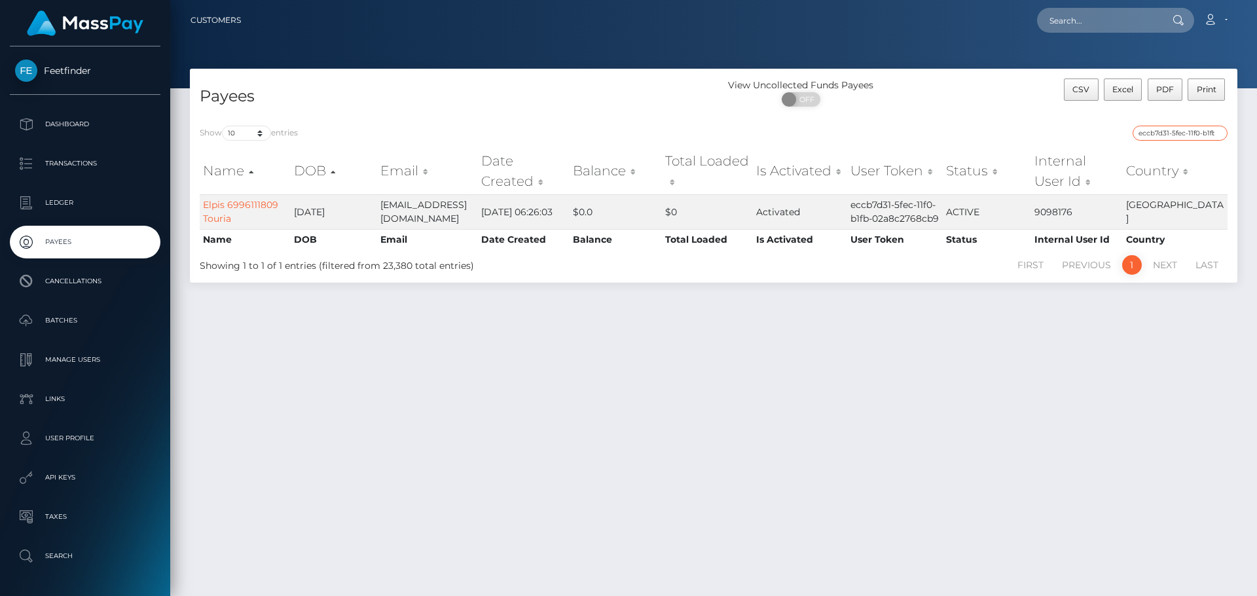
click at [1189, 135] on input "eccb7d31-5fec-11f0-b1fb-02a8c2768cb9" at bounding box center [1179, 133] width 95 height 15
paste input "ae385b5f-76e4-11f0-9703-0266f44cc27"
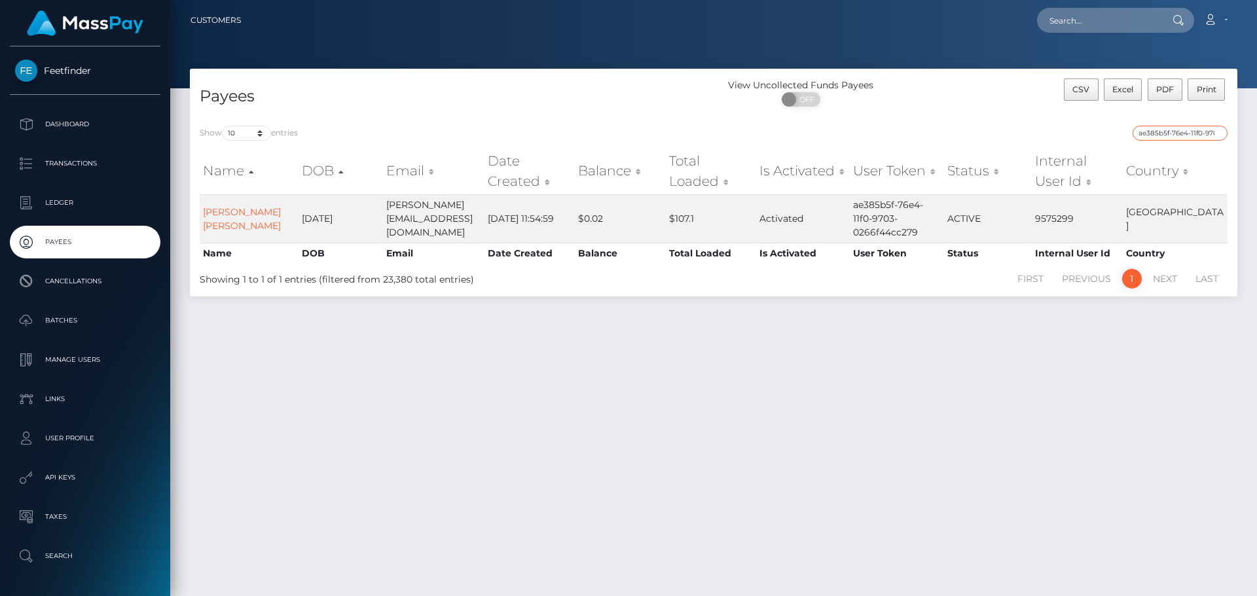
click at [1195, 133] on input "ae385b5f-76e4-11f0-9703-0266f44cc279" at bounding box center [1179, 133] width 95 height 15
paste input "0cdb18b6-7cd9-11f0-802"
click at [1182, 135] on input "0cdb18b6-7cd9-11f0-8023-0266f44cc279" at bounding box center [1179, 133] width 95 height 15
paste input "1ed70277-5fea-11f0-b1fb-02a8c2768cb"
click at [1176, 136] on input "1ed70277-5fea-11f0-b1fb-02a8c2768cb9" at bounding box center [1179, 133] width 95 height 15
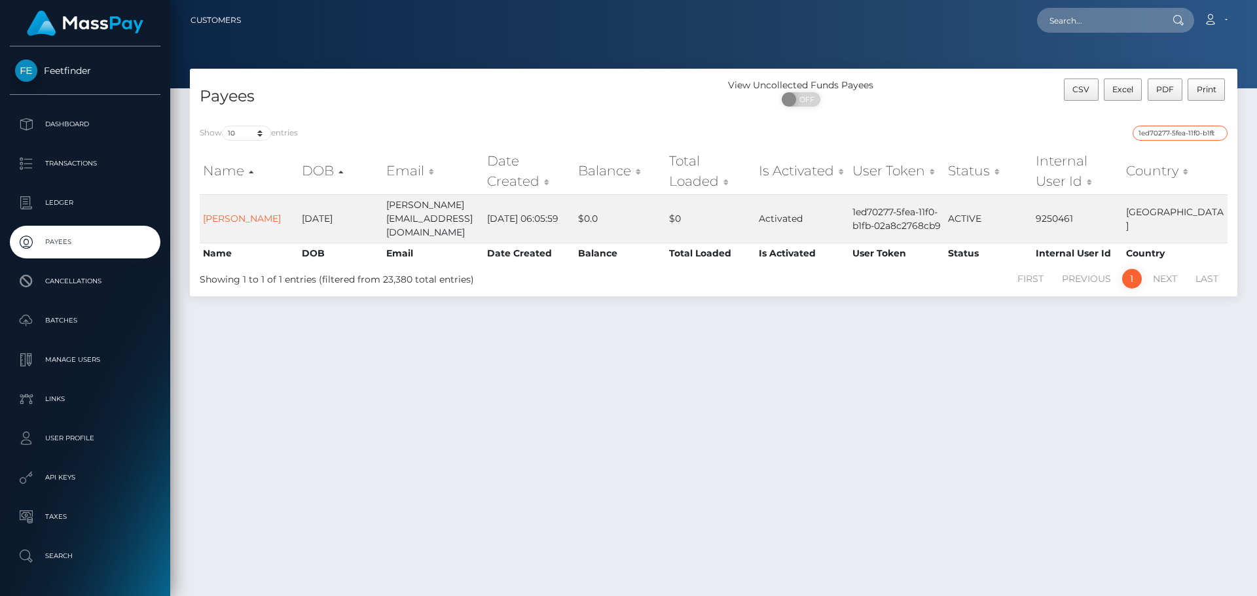
paste input "82819e35-7ac8-11f0-8023-0266f44cc27"
click at [1176, 132] on input "82819e35-7ac8-11f0-8023-0266f44cc279" at bounding box center [1179, 133] width 95 height 15
paste input "b56f759c-7a73"
click at [1199, 135] on input "b56f759c-7a73-11f0-8023-0266f44cc279" at bounding box center [1179, 133] width 95 height 15
paste input "c230fb20-76d0-11f0-970"
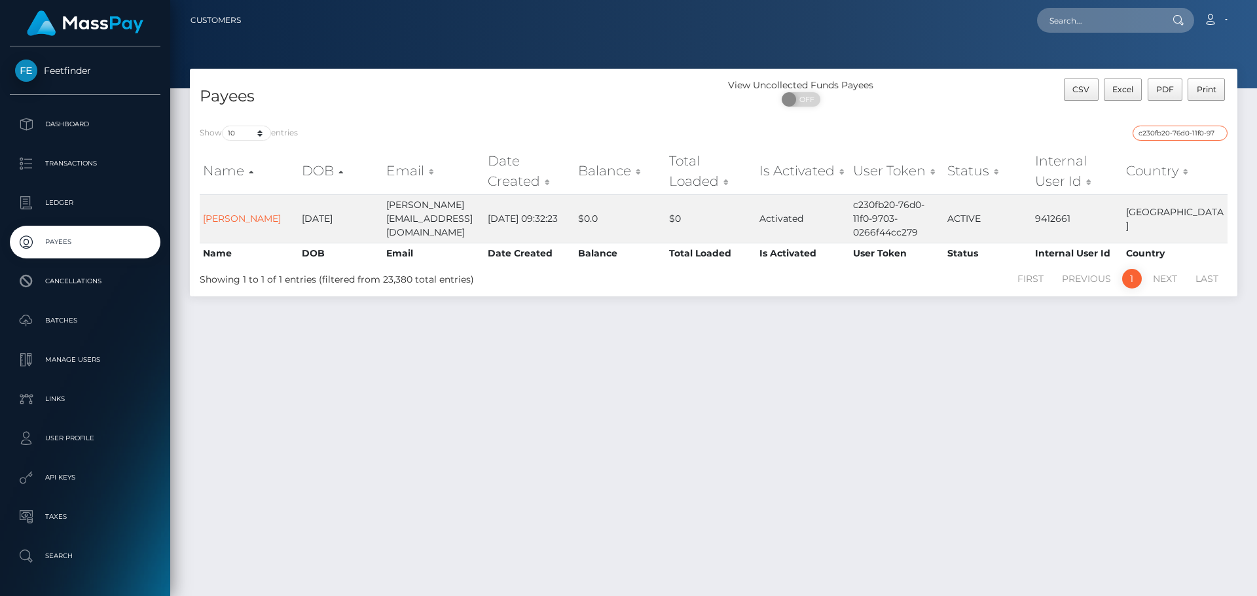
click at [1162, 135] on input "c230fb20-76d0-11f0-9703-0266f44cc279" at bounding box center [1179, 133] width 95 height 15
paste input "7ac4fb03-78d6"
click at [1174, 130] on input "7ac4fb03-78d6-11f0-9703-0266f44cc279" at bounding box center [1179, 133] width 95 height 15
click at [1170, 130] on input "7ac4fb03-78d6-11f0-9703-0266f44cc279" at bounding box center [1179, 133] width 95 height 15
click at [1172, 126] on input "7ac4fb03-78d6-11f0-9703-0266f44cc279" at bounding box center [1179, 133] width 95 height 15
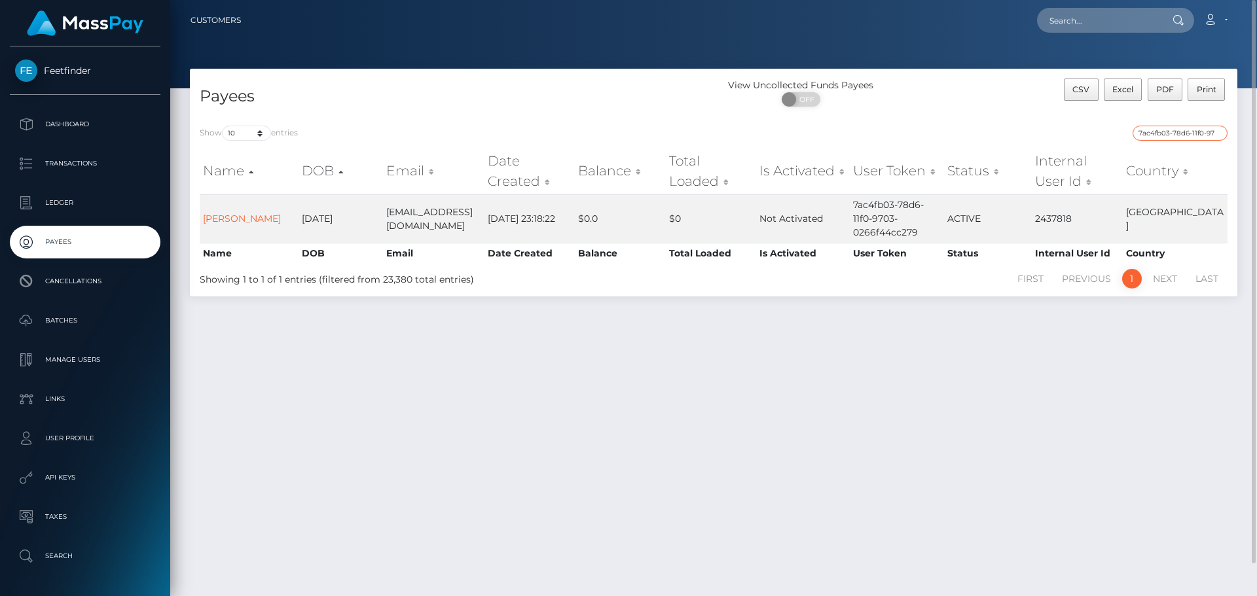
paste input "24f721e7-7be1-11f0-802"
click at [1176, 132] on input "24f721e7-7be1-11f0-8023-0266f44cc279" at bounding box center [1179, 133] width 95 height 15
paste input "807d1c91-788a-11f0-970"
click at [1161, 129] on input "807d1c91-788a-11f0-9703-0266f44cc279" at bounding box center [1179, 133] width 95 height 15
paste input "367f451f-7766"
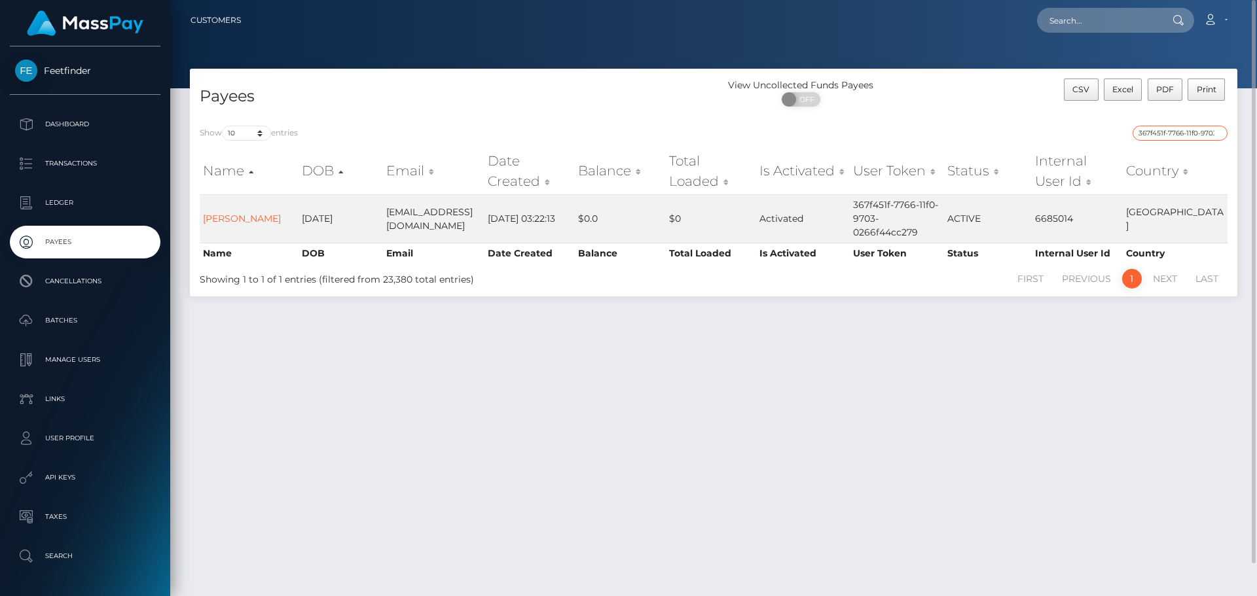
click at [1175, 129] on input "367f451f-7766-11f0-9703-0266f44cc279" at bounding box center [1179, 133] width 95 height 15
paste input "0b14432e-7511"
click at [1185, 133] on input "0b14432e-7511-11f0-9703-0266f44cc279" at bounding box center [1179, 133] width 95 height 15
paste input "380acd87-78b9"
click at [1168, 130] on input "380acd87-78b9-11f0-9703-0266f44cc279" at bounding box center [1179, 133] width 95 height 15
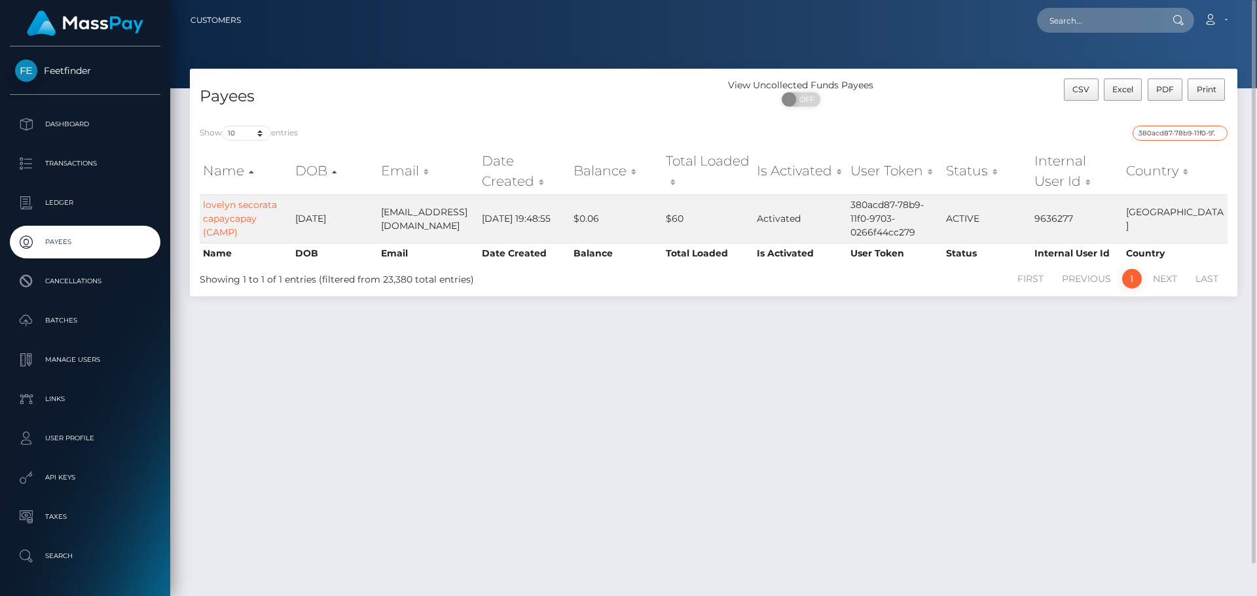
paste input "c5f1dadf-7b44-11f0-802"
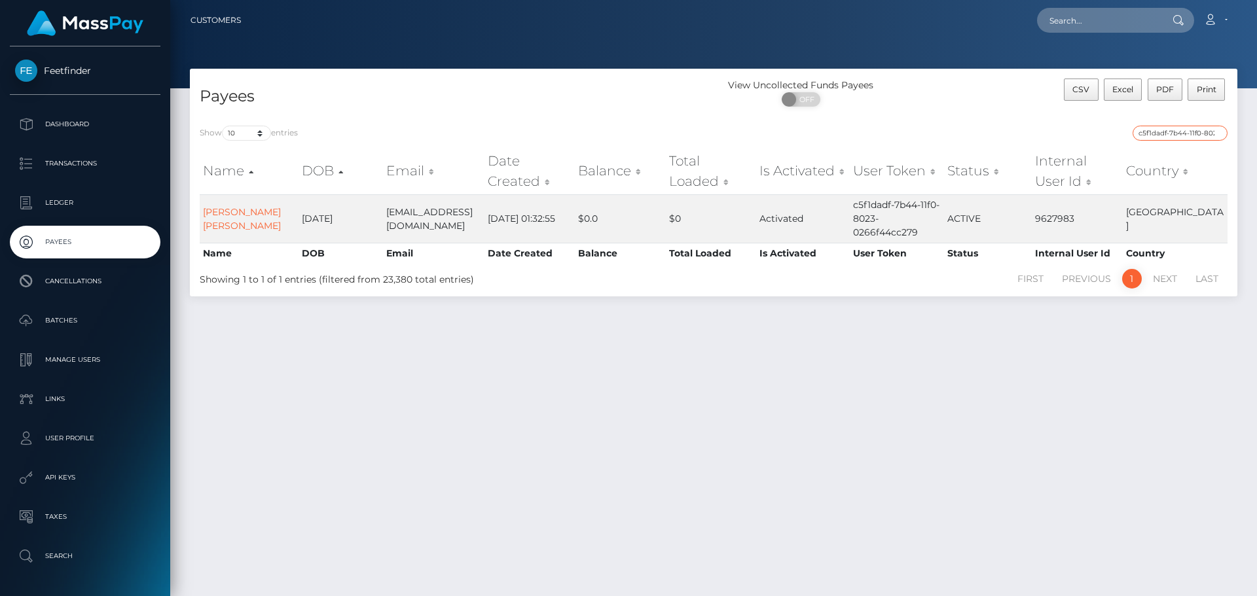
type input "c5f1dadf-7b44-11f0-8023-0266f44cc279"
